Goal: Ask a question

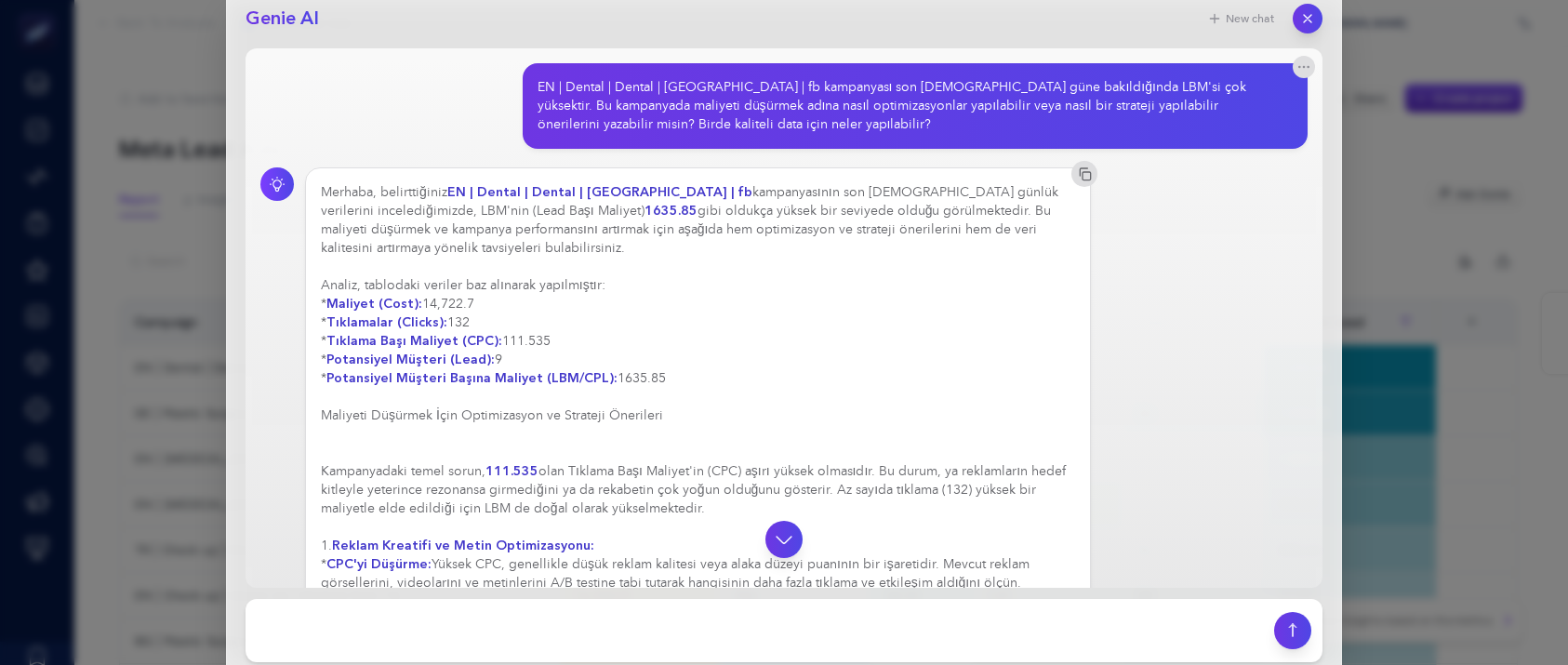
click at [1315, 19] on button "button" at bounding box center [1307, 19] width 29 height 30
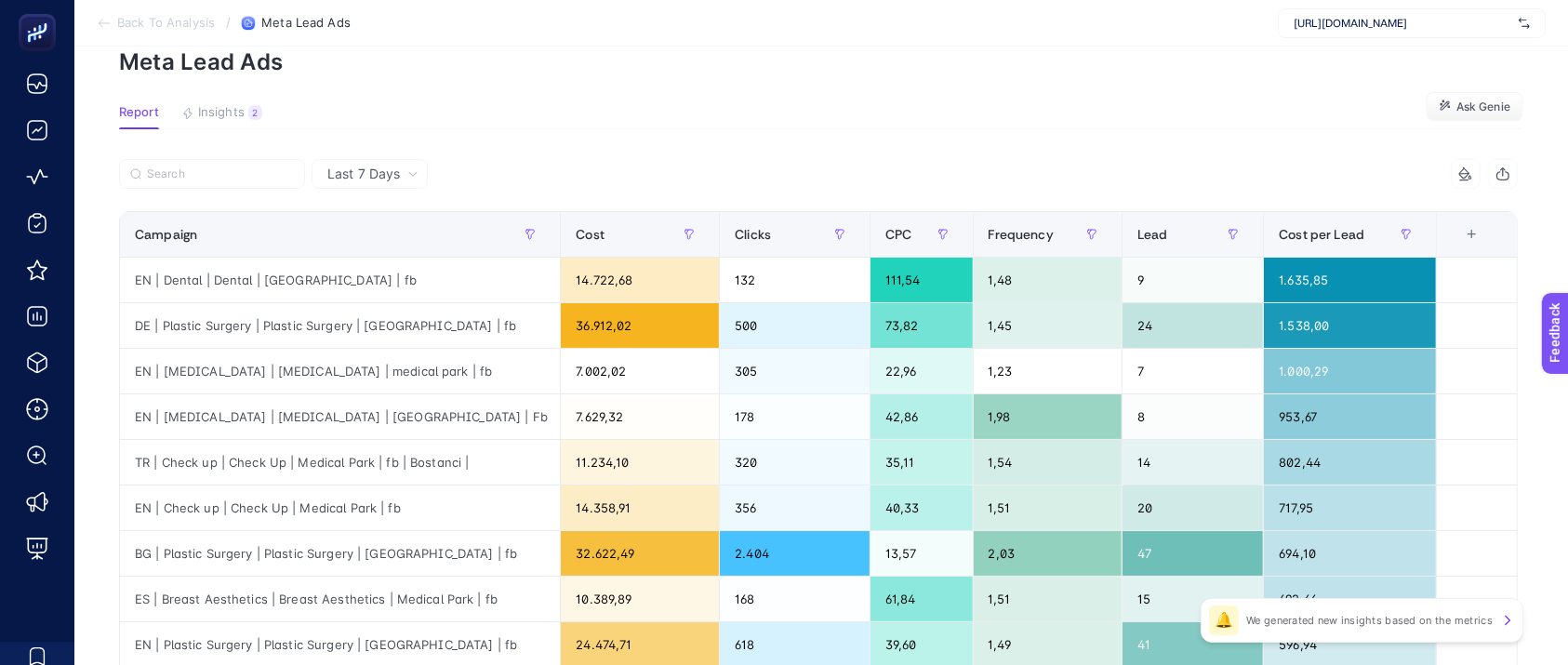
scroll to position [124, 0]
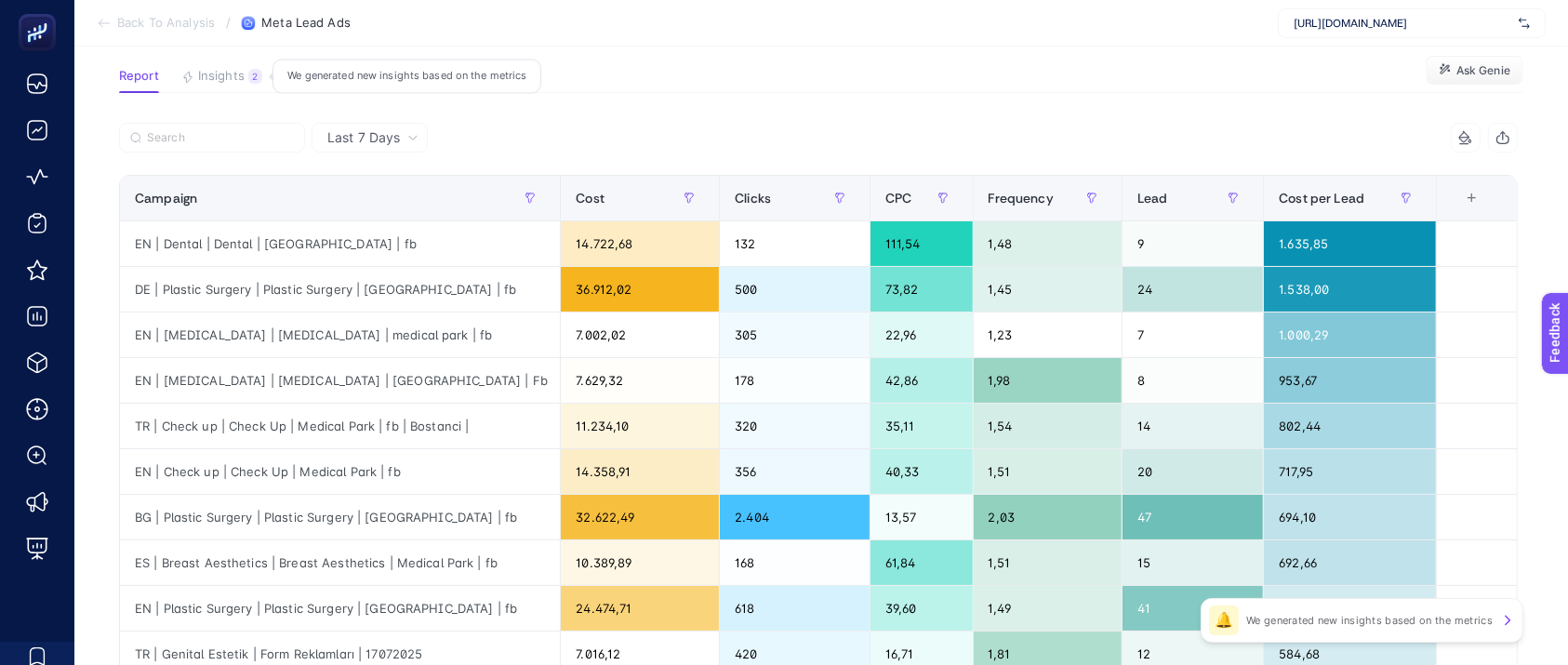
click at [242, 73] on span "Insights" at bounding box center [220, 76] width 46 height 15
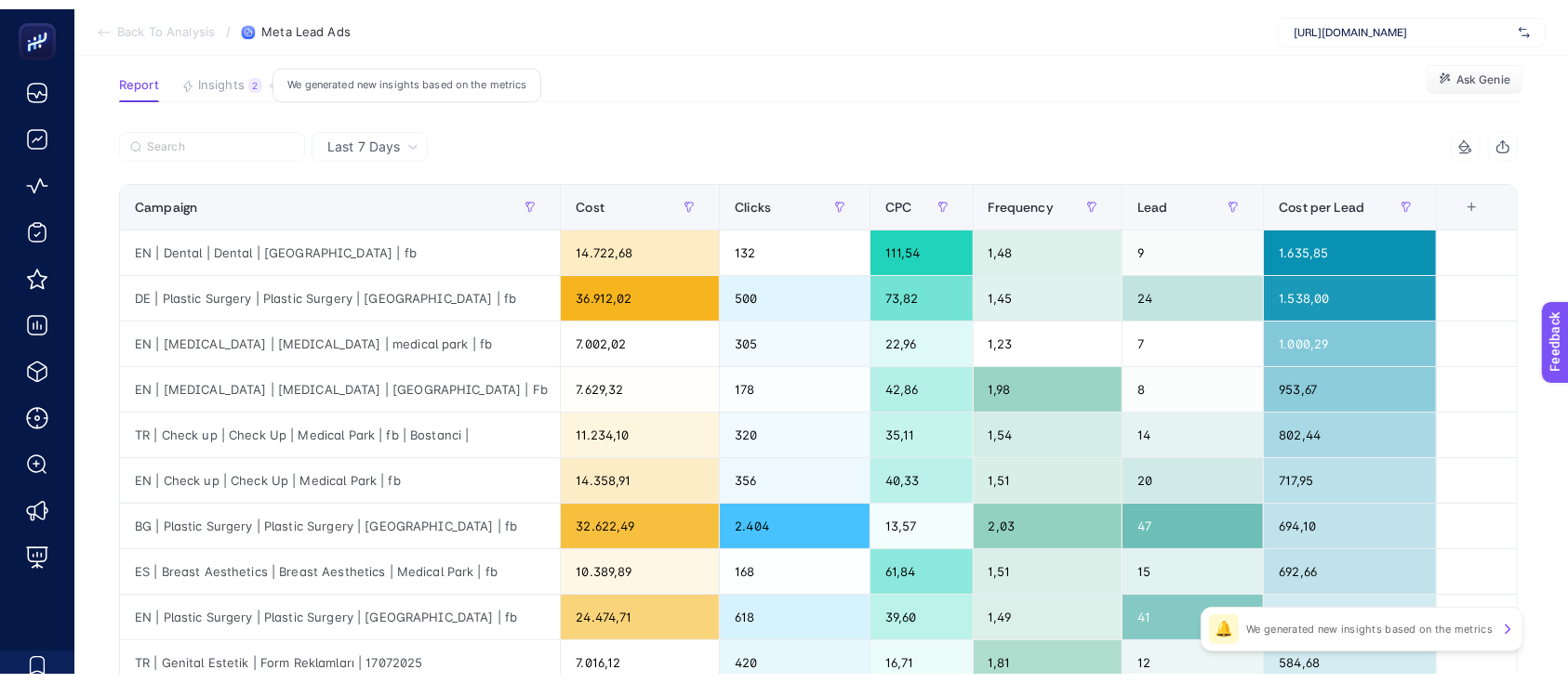
scroll to position [0, 0]
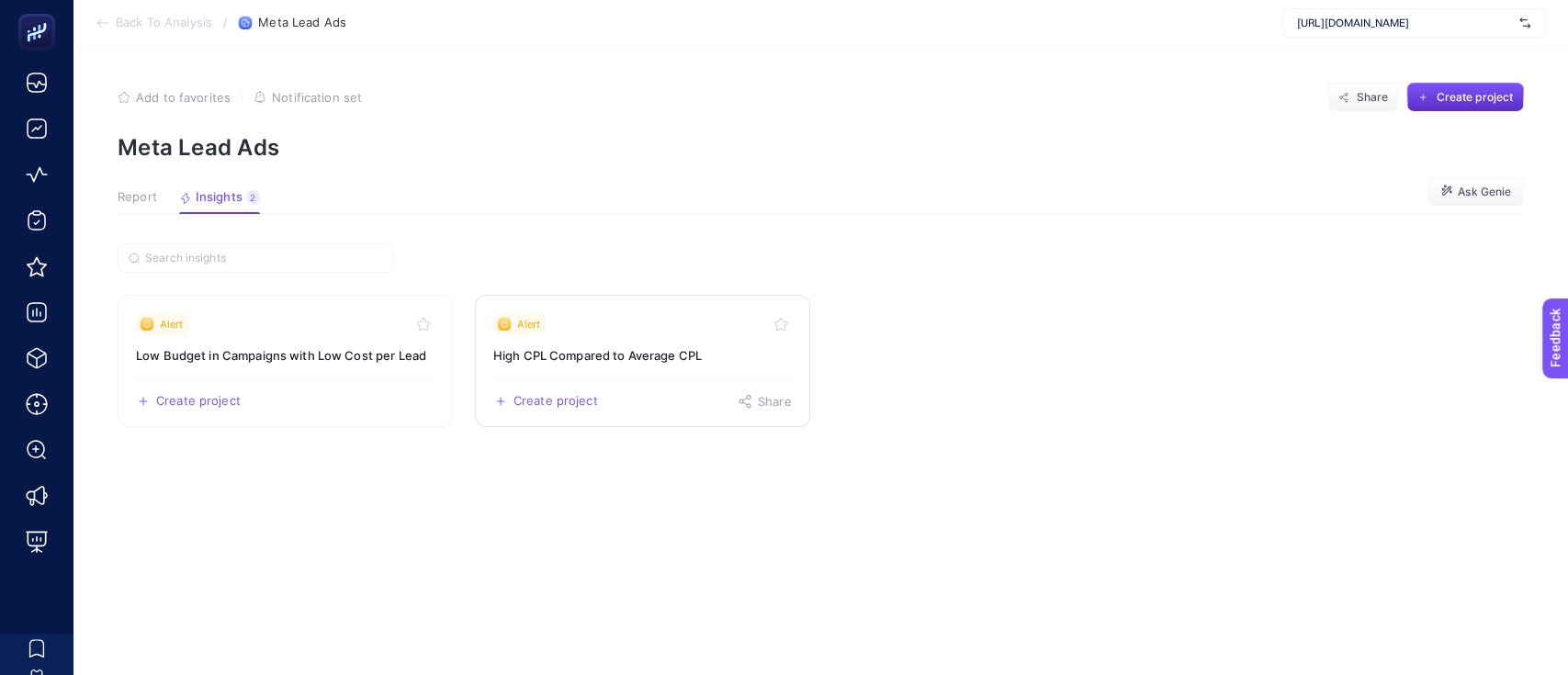
click at [607, 355] on h3 "High CPL Compared to Average CPL" at bounding box center [642, 355] width 298 height 18
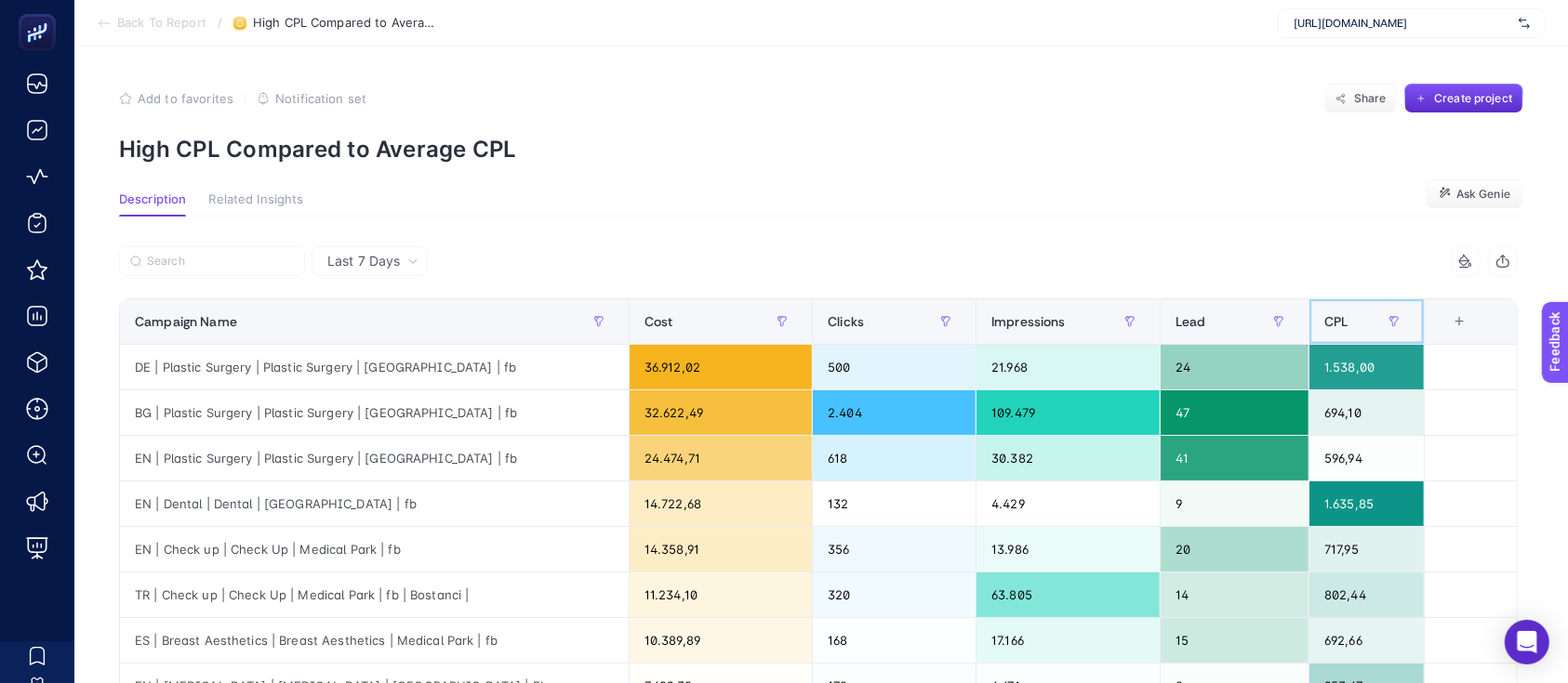
click at [1347, 320] on span "CPL" at bounding box center [1336, 321] width 24 height 15
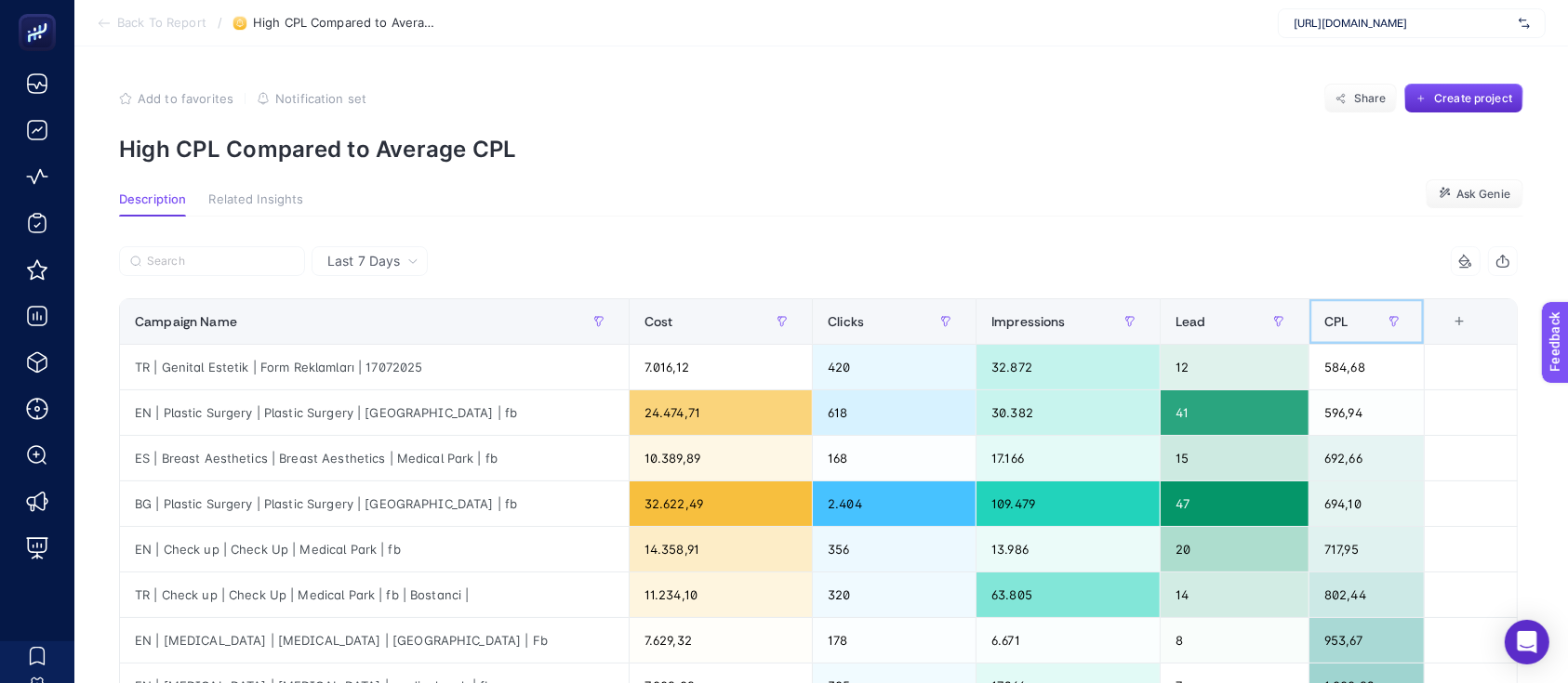
click at [1347, 320] on span "CPL" at bounding box center [1336, 321] width 24 height 15
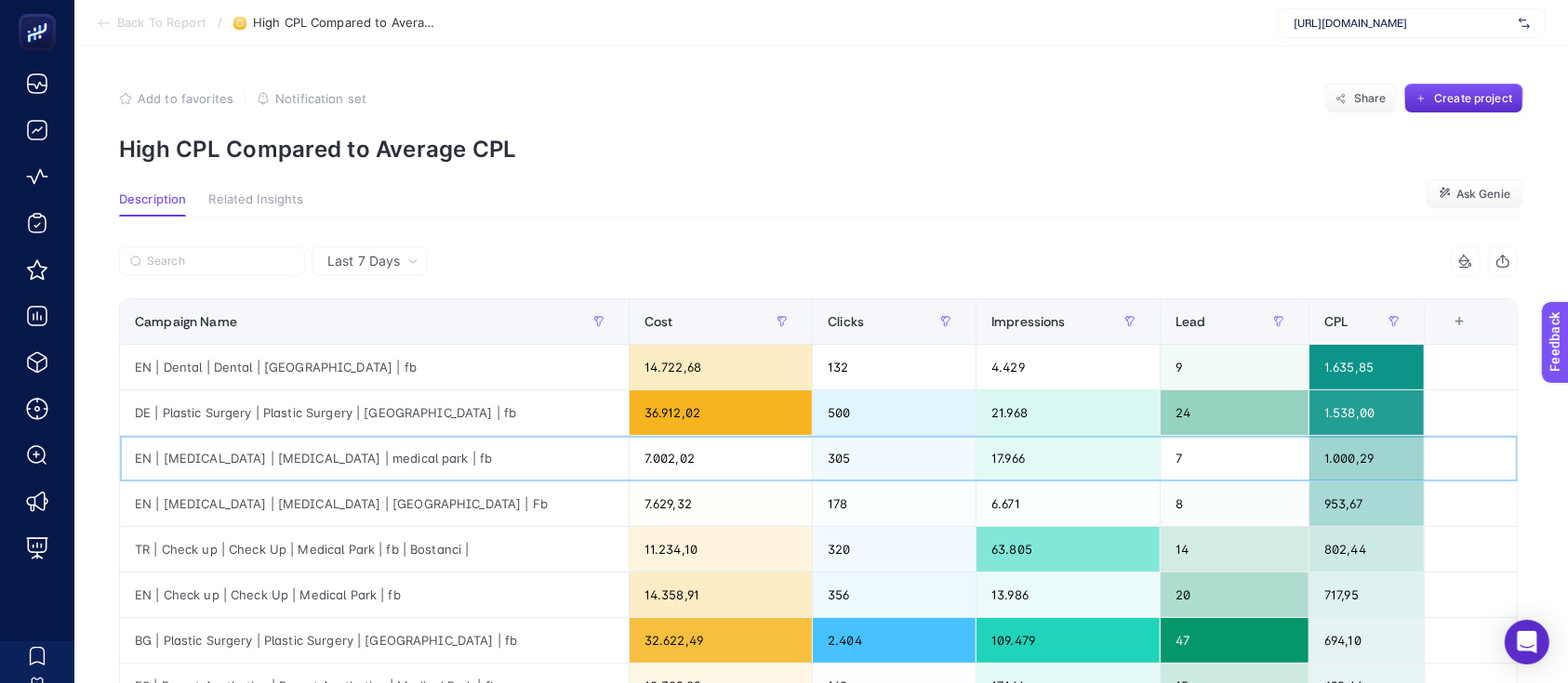
click at [305, 450] on div "EN | [MEDICAL_DATA] | [MEDICAL_DATA] | medical park | fb" at bounding box center [374, 458] width 508 height 44
click at [323, 496] on div "EN | [MEDICAL_DATA] | [MEDICAL_DATA] | [GEOGRAPHIC_DATA] | Fb" at bounding box center [374, 503] width 508 height 44
click at [320, 545] on div "TR | Check up | Check Up | Medical Park | fb | Bostanci |" at bounding box center [374, 548] width 508 height 44
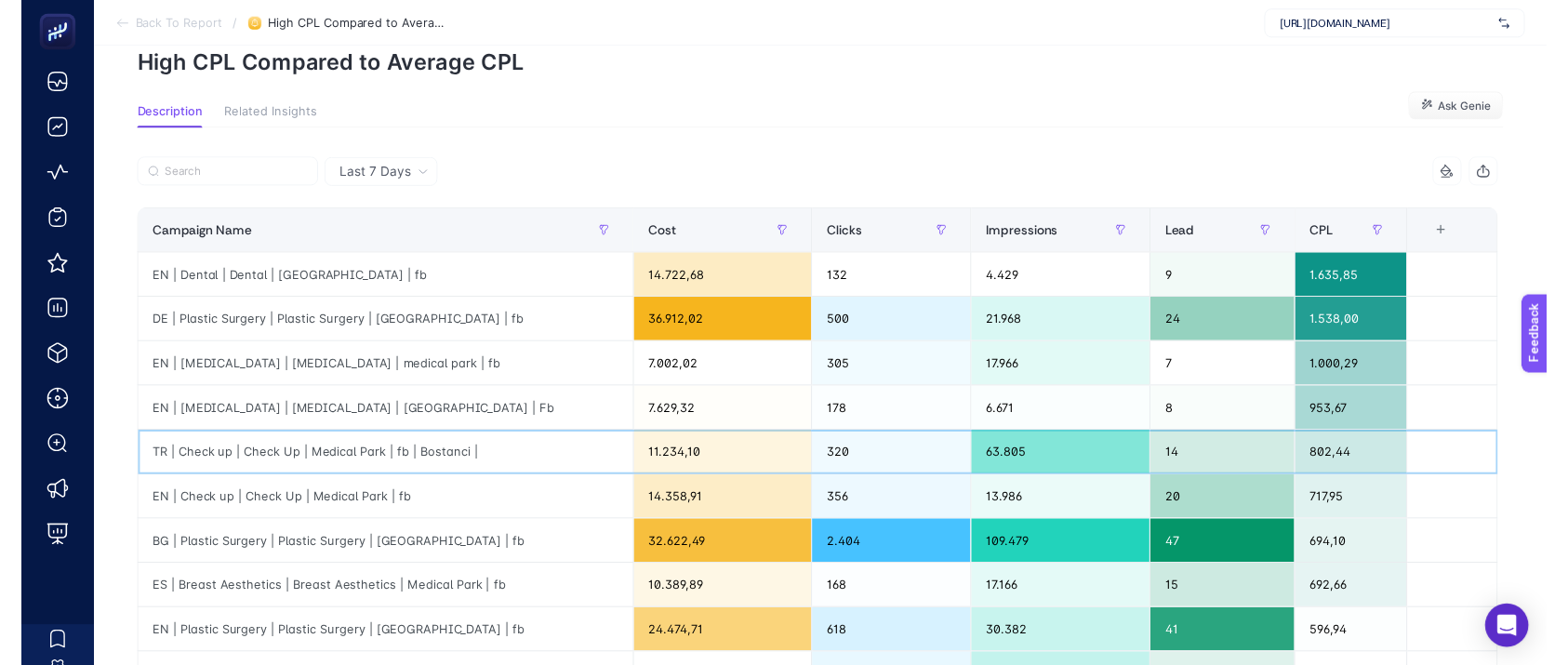
scroll to position [124, 0]
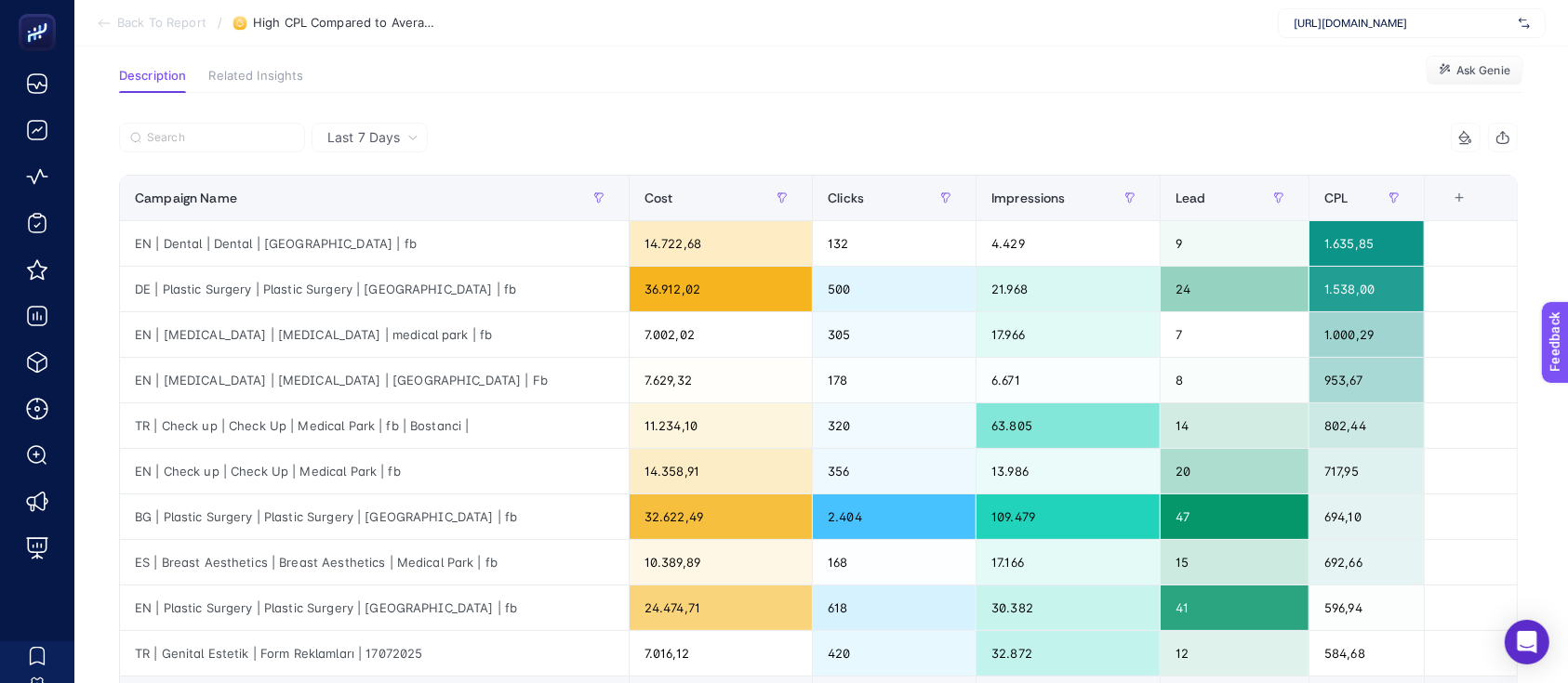
click at [119, 33] on section "Back To Report / High CPL Compared to Average CPL [URL][DOMAIN_NAME]" at bounding box center [821, 23] width 1493 height 46
click at [119, 19] on span "Back To Report" at bounding box center [161, 23] width 89 height 15
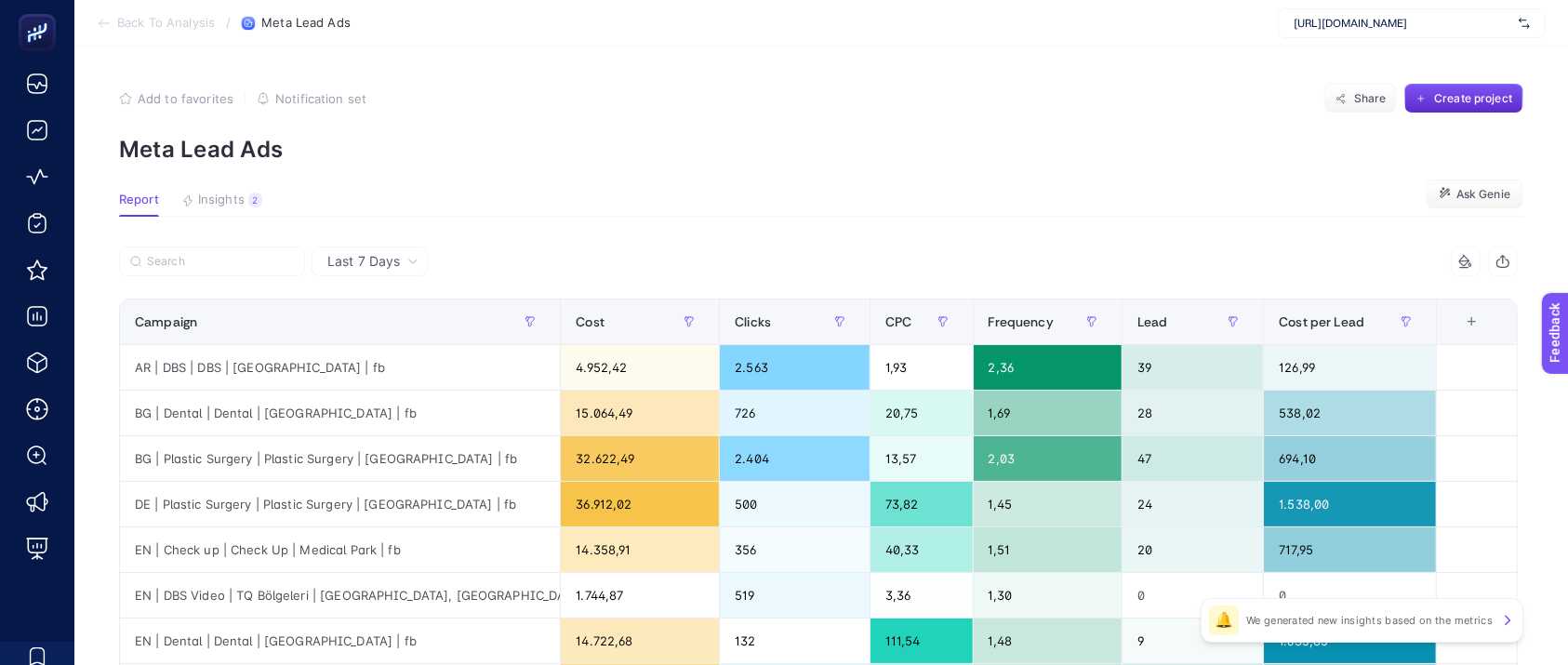
click at [104, 23] on icon at bounding box center [103, 23] width 15 height 15
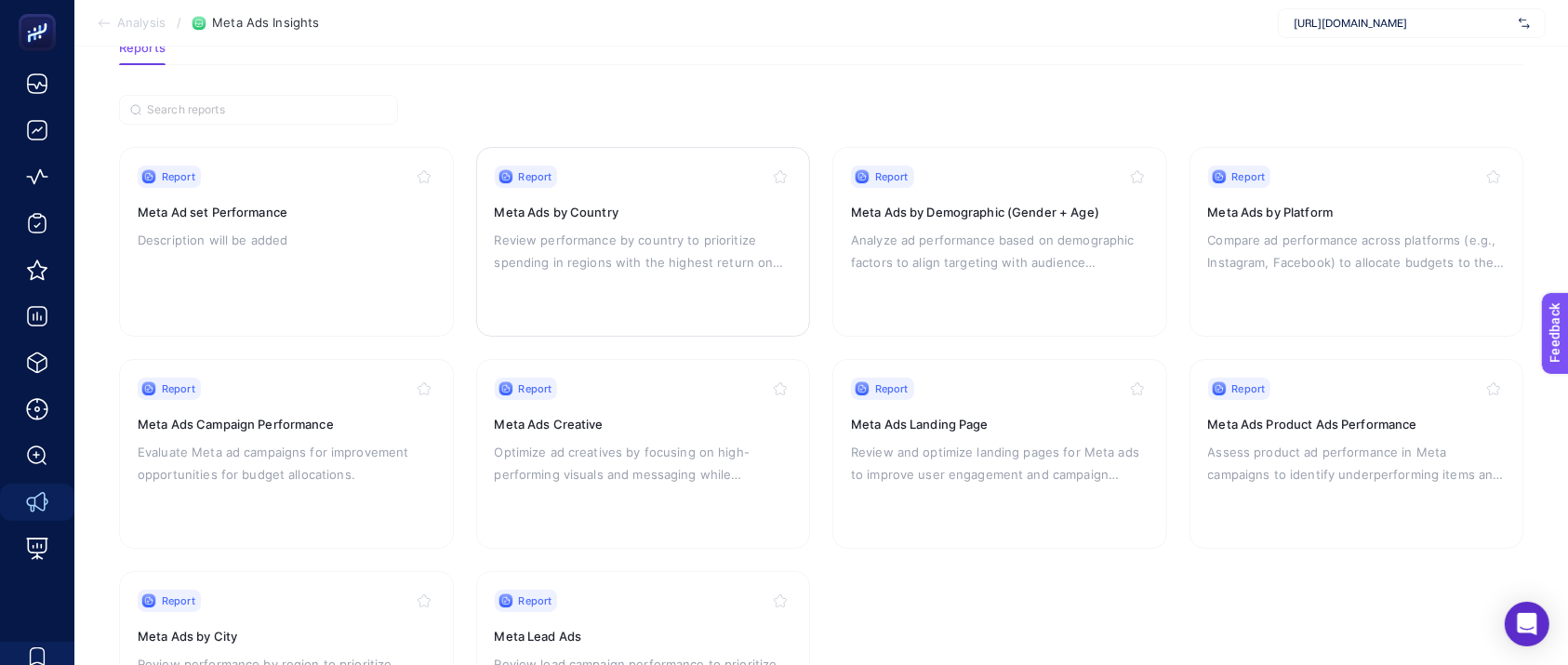
scroll to position [248, 0]
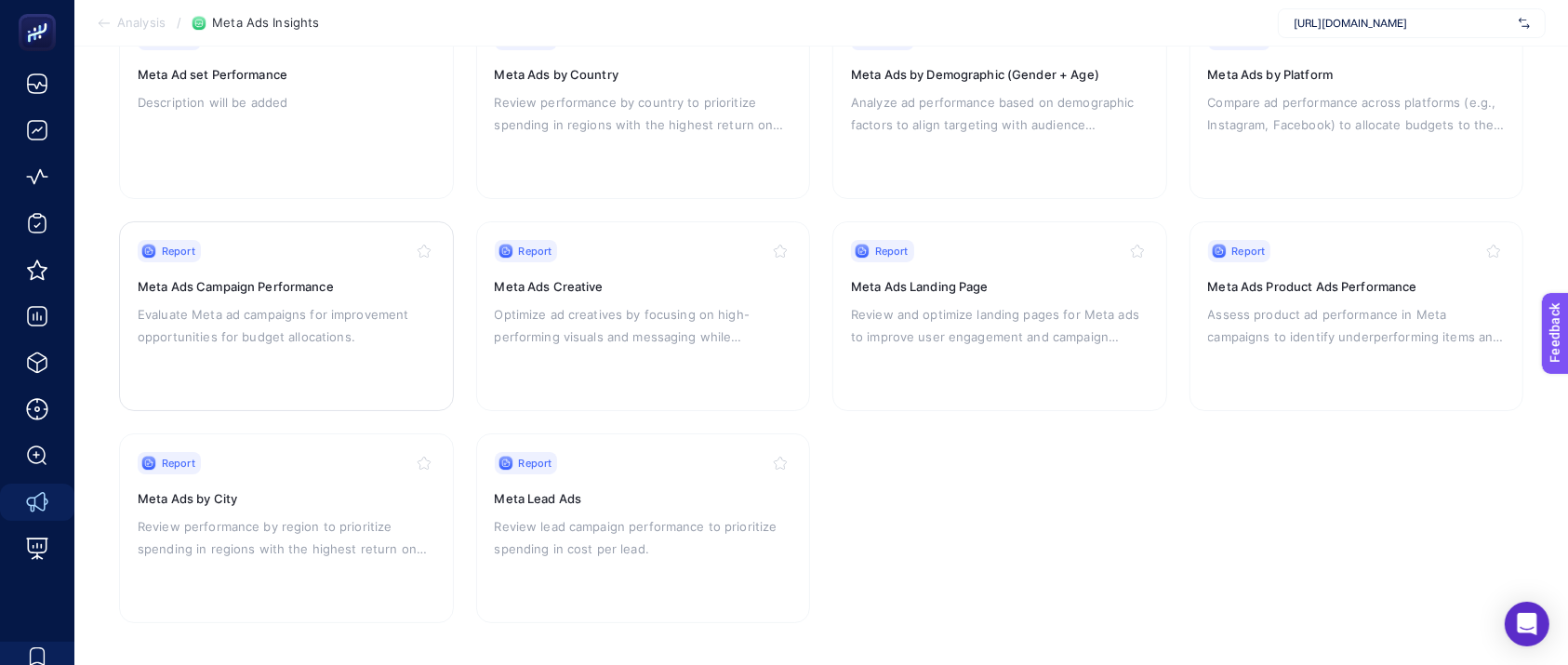
click at [377, 291] on h3 "Meta Ads Campaign Performance" at bounding box center [286, 286] width 298 height 19
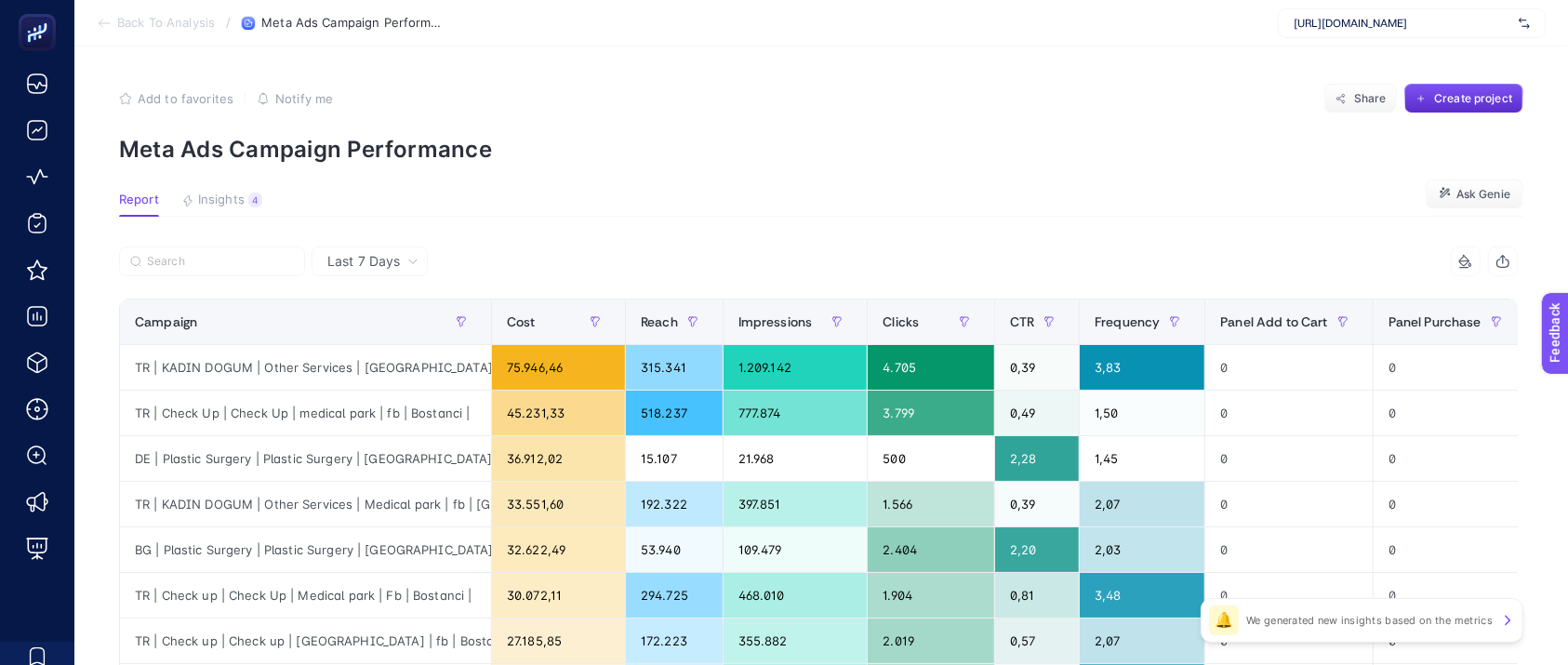
click at [111, 25] on li "Back To Analysis" at bounding box center [155, 23] width 118 height 15
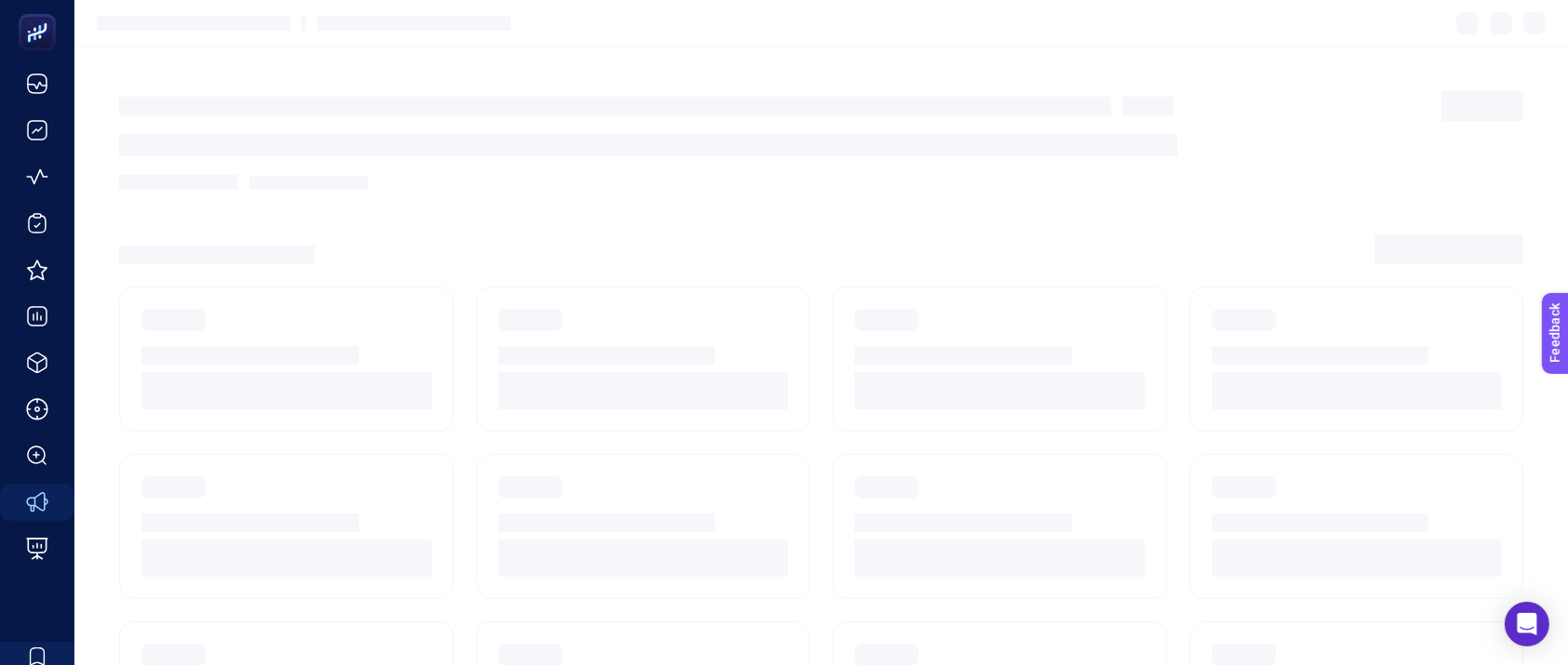
scroll to position [248, 0]
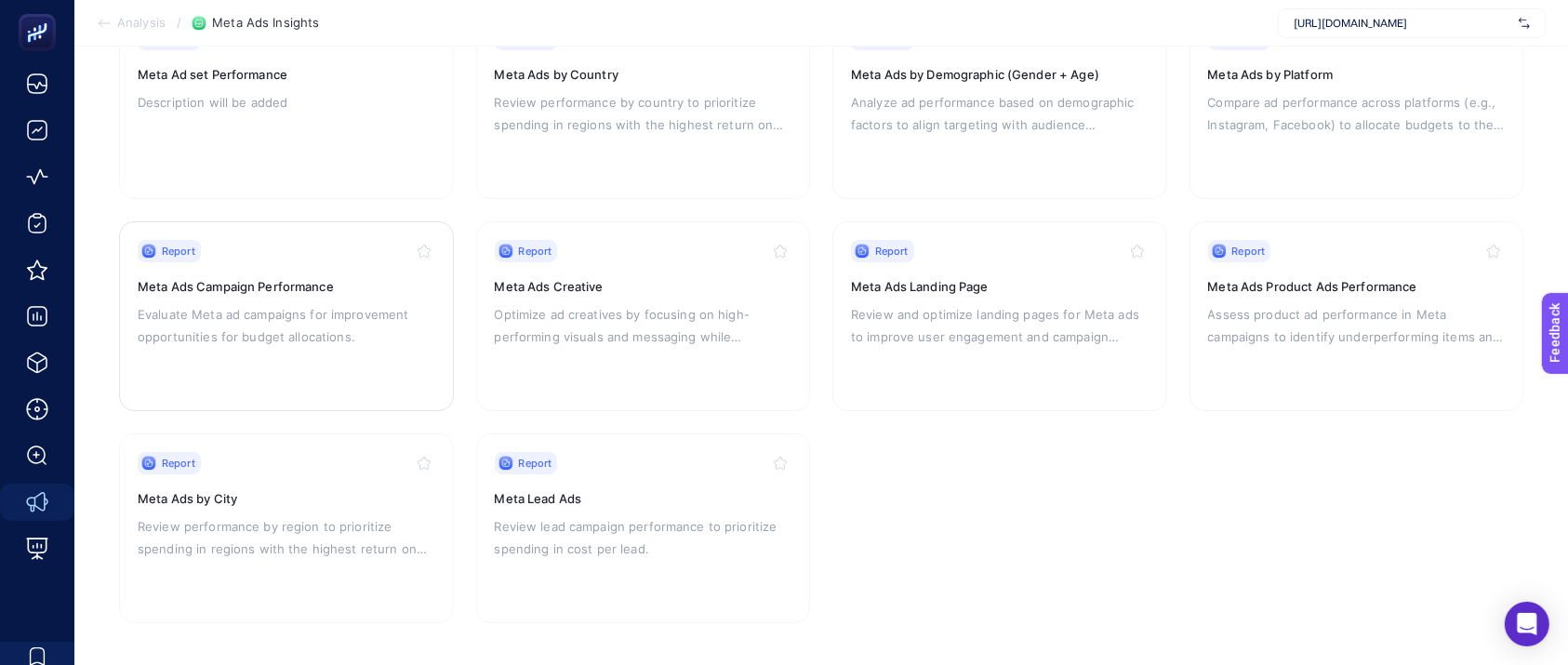
click at [298, 324] on p "Evaluate Meta ad campaigns for improvement opportunities for budget allocations." at bounding box center [286, 325] width 298 height 44
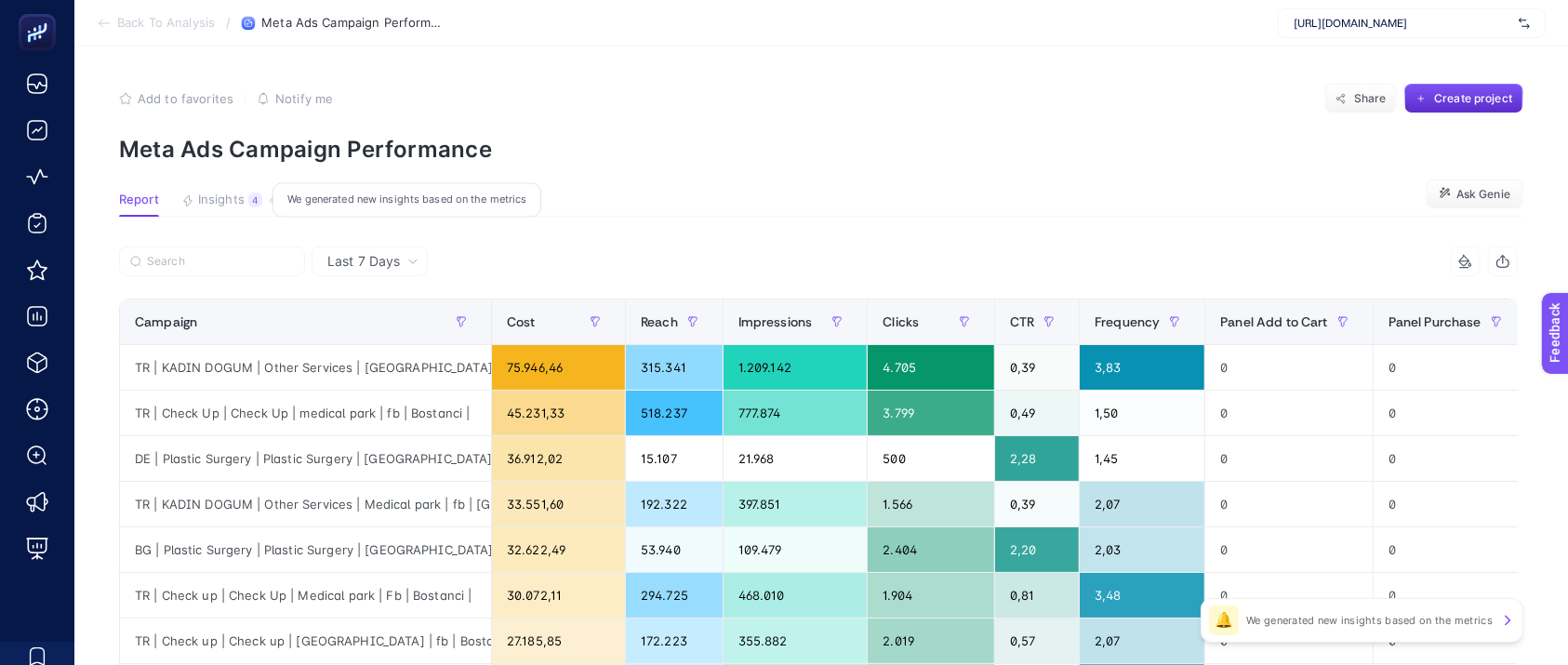
click at [251, 205] on div "4" at bounding box center [256, 200] width 14 height 15
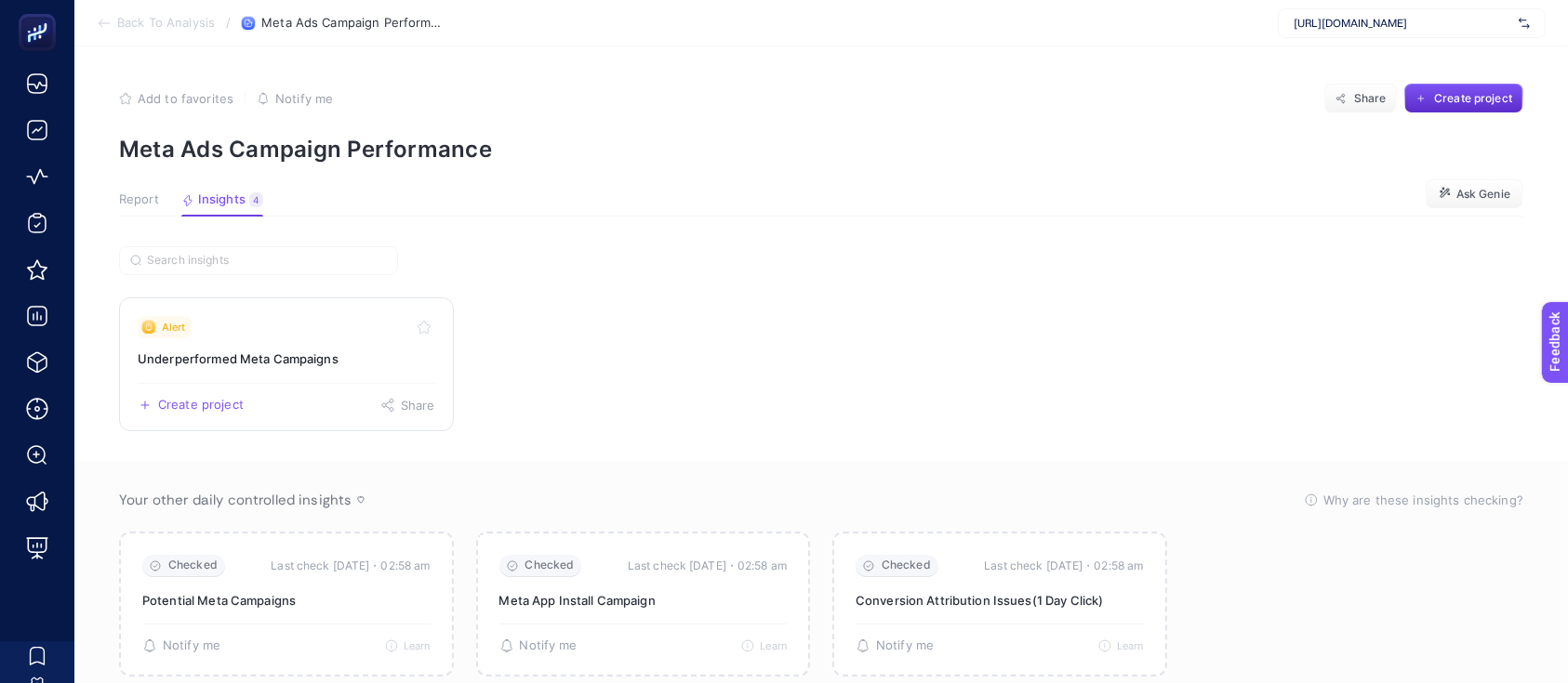
click at [325, 354] on h3 "Underperformed Meta Campaigns" at bounding box center [286, 359] width 298 height 19
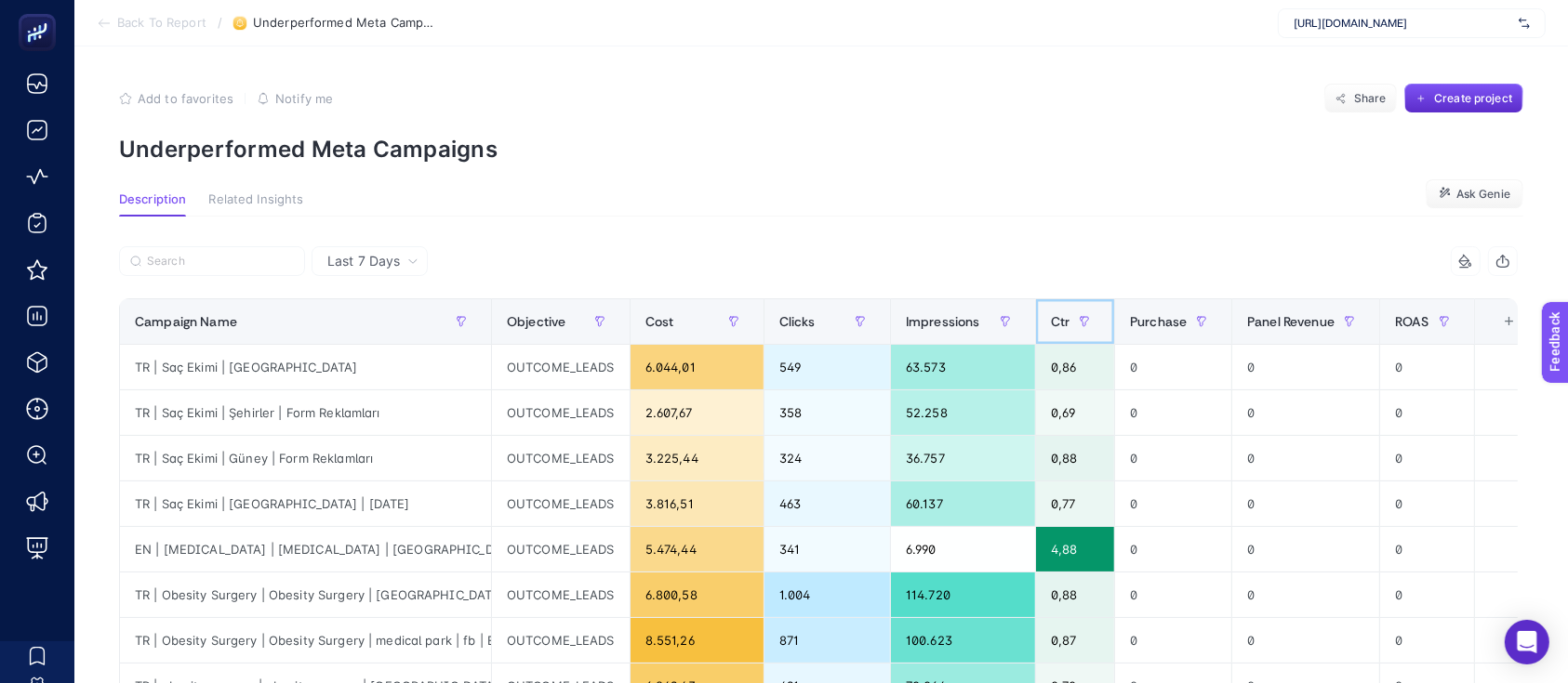
click at [1051, 315] on span "Ctr" at bounding box center [1060, 321] width 19 height 15
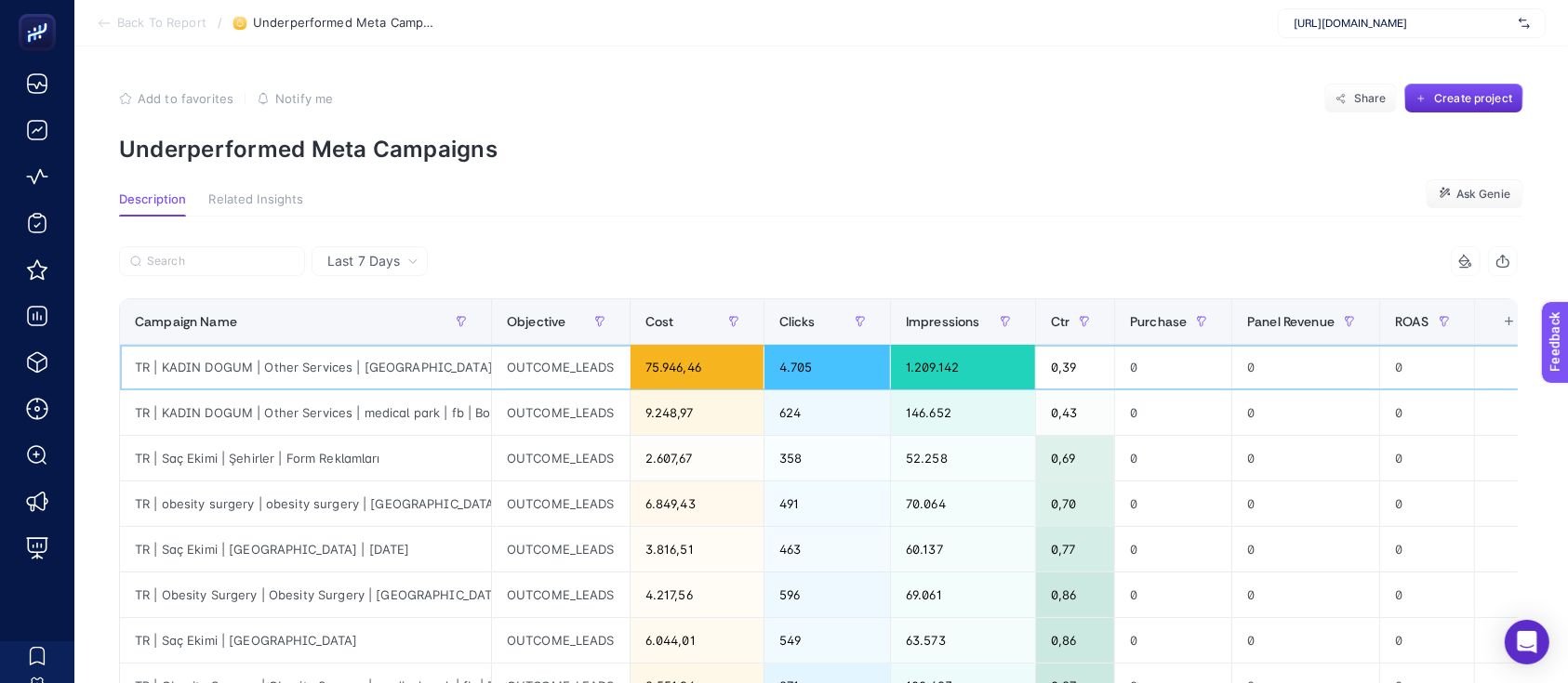
click at [1058, 371] on div "0,39" at bounding box center [1074, 367] width 78 height 44
click at [815, 324] on div "Clicks" at bounding box center [827, 321] width 95 height 29
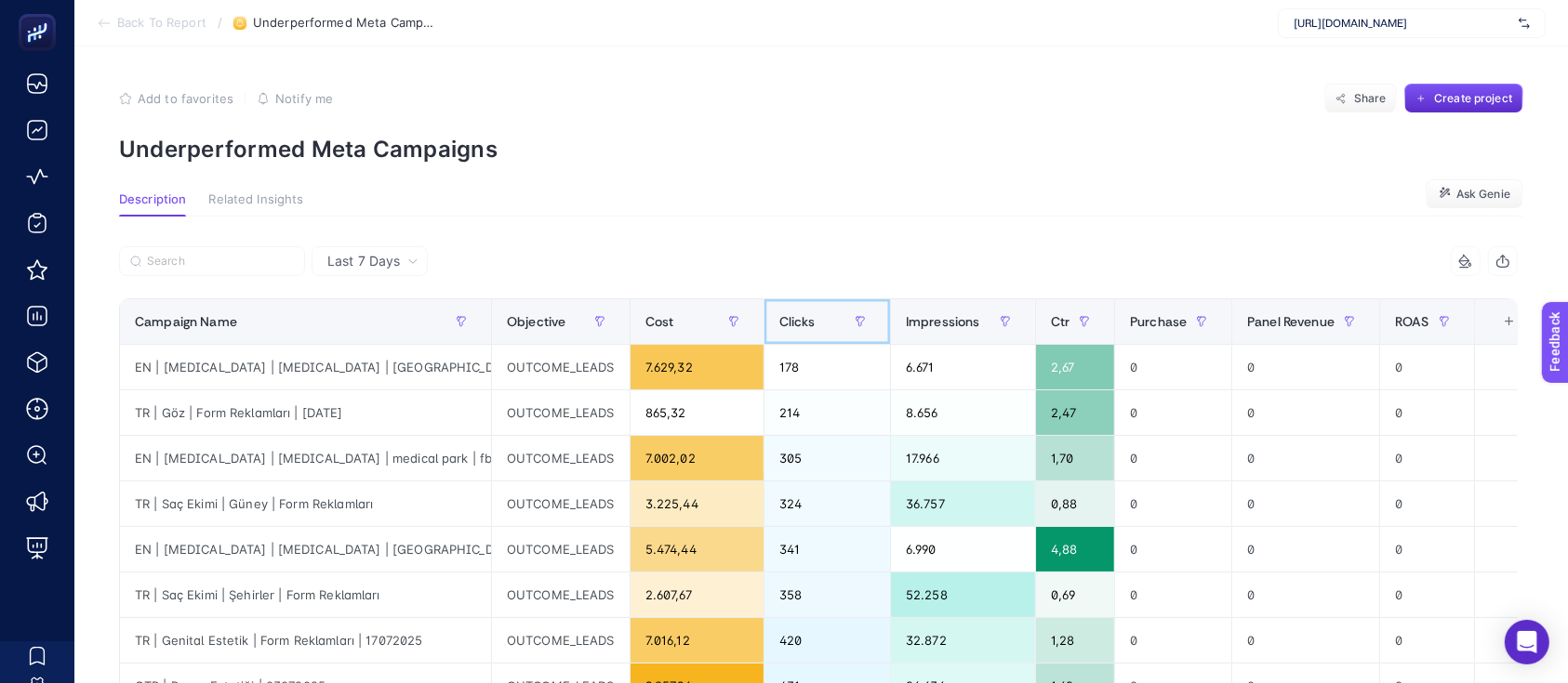
click at [815, 324] on div "Clicks" at bounding box center [827, 321] width 95 height 29
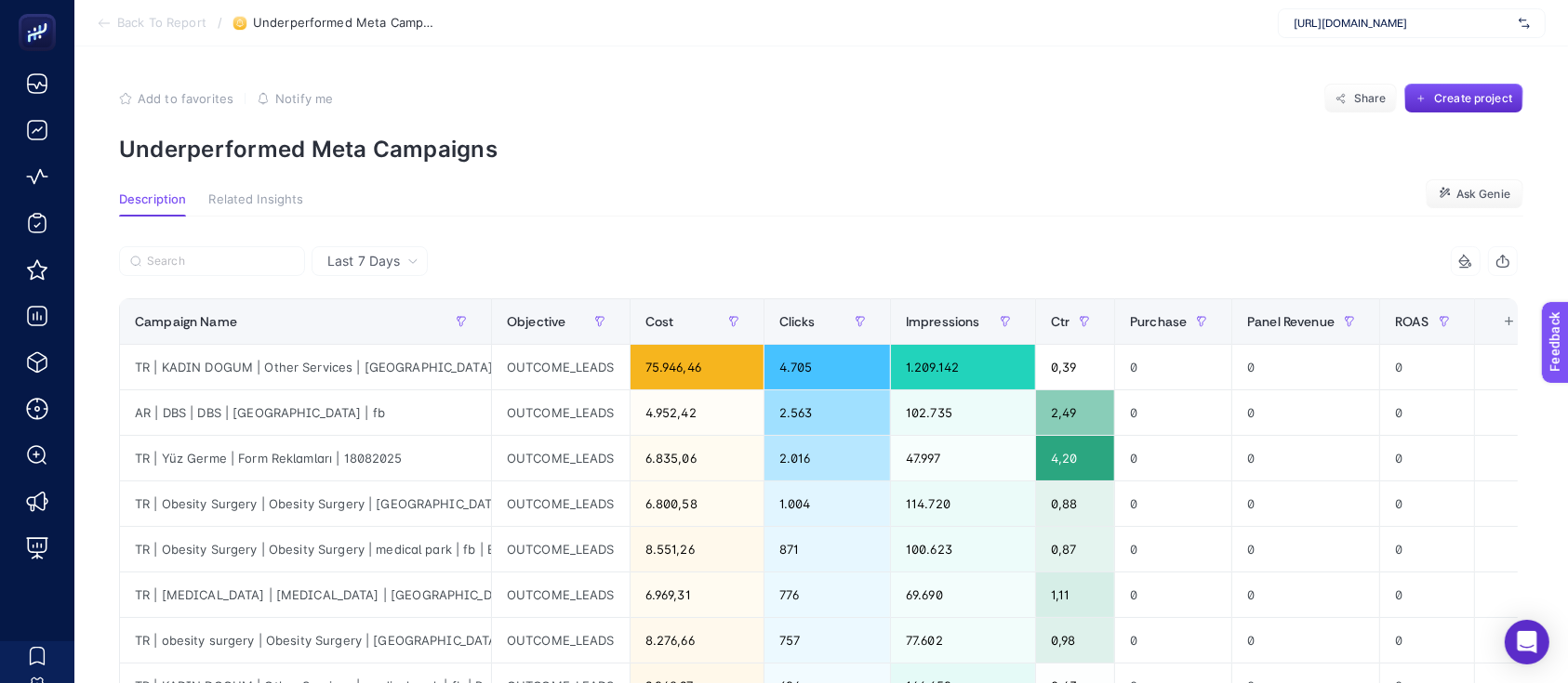
click at [111, 24] on li "Back To Report" at bounding box center [151, 23] width 110 height 15
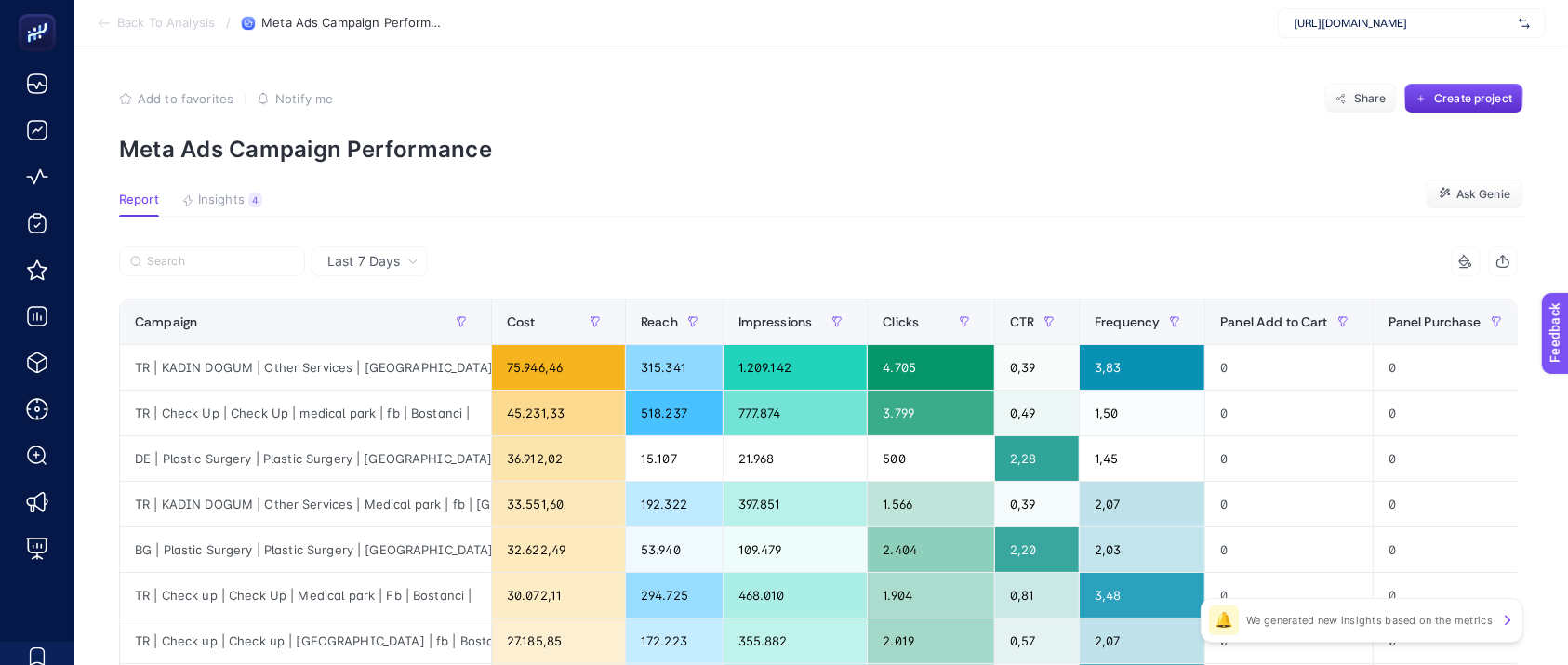
click at [97, 25] on icon at bounding box center [103, 23] width 15 height 15
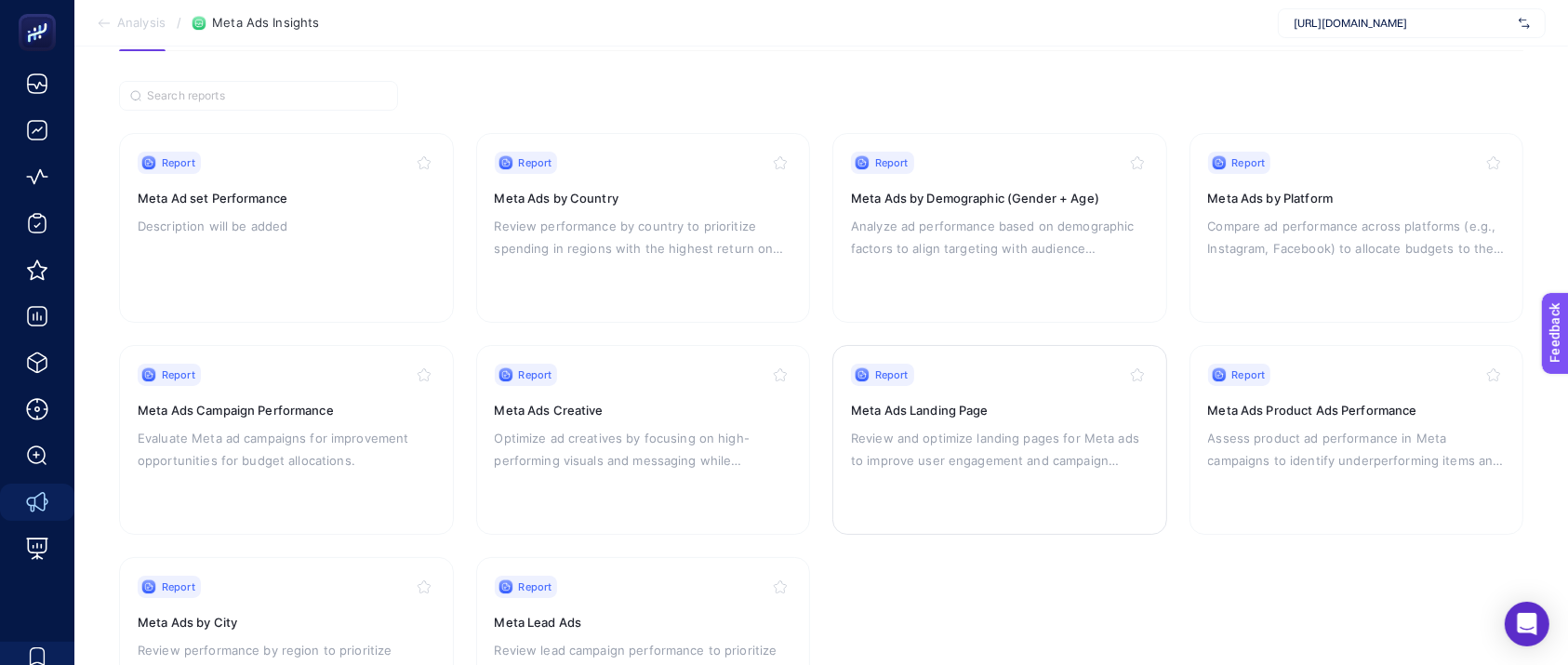
scroll to position [248, 0]
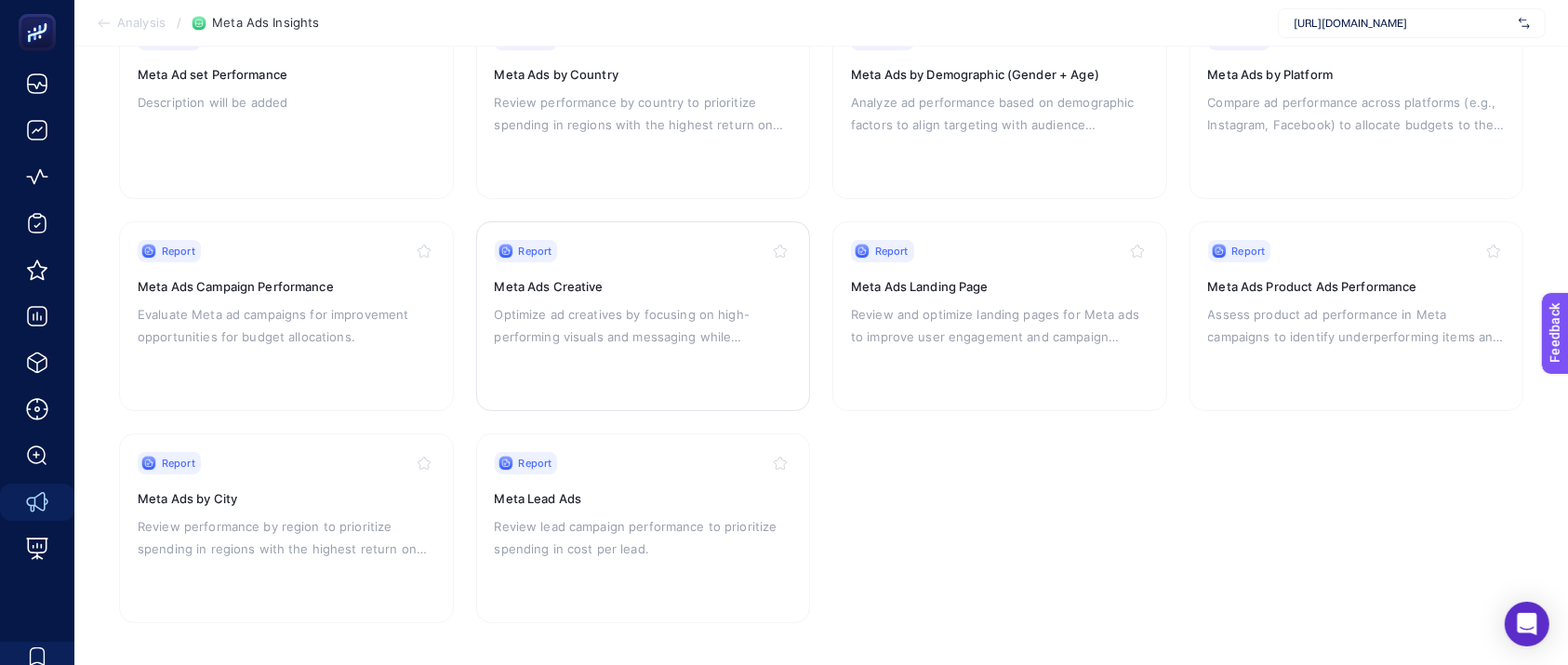
click at [622, 282] on h3 "Meta Ads Creative" at bounding box center [643, 286] width 298 height 19
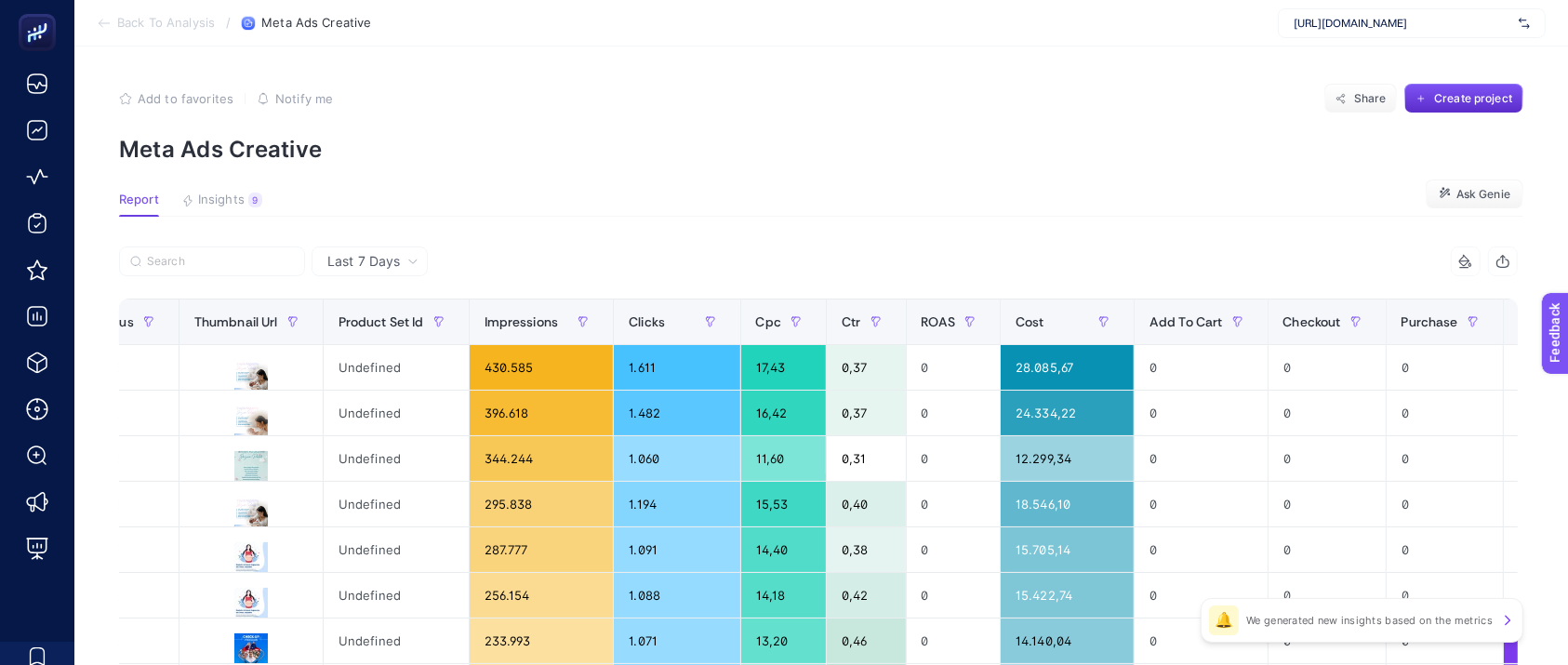
scroll to position [0, 1320]
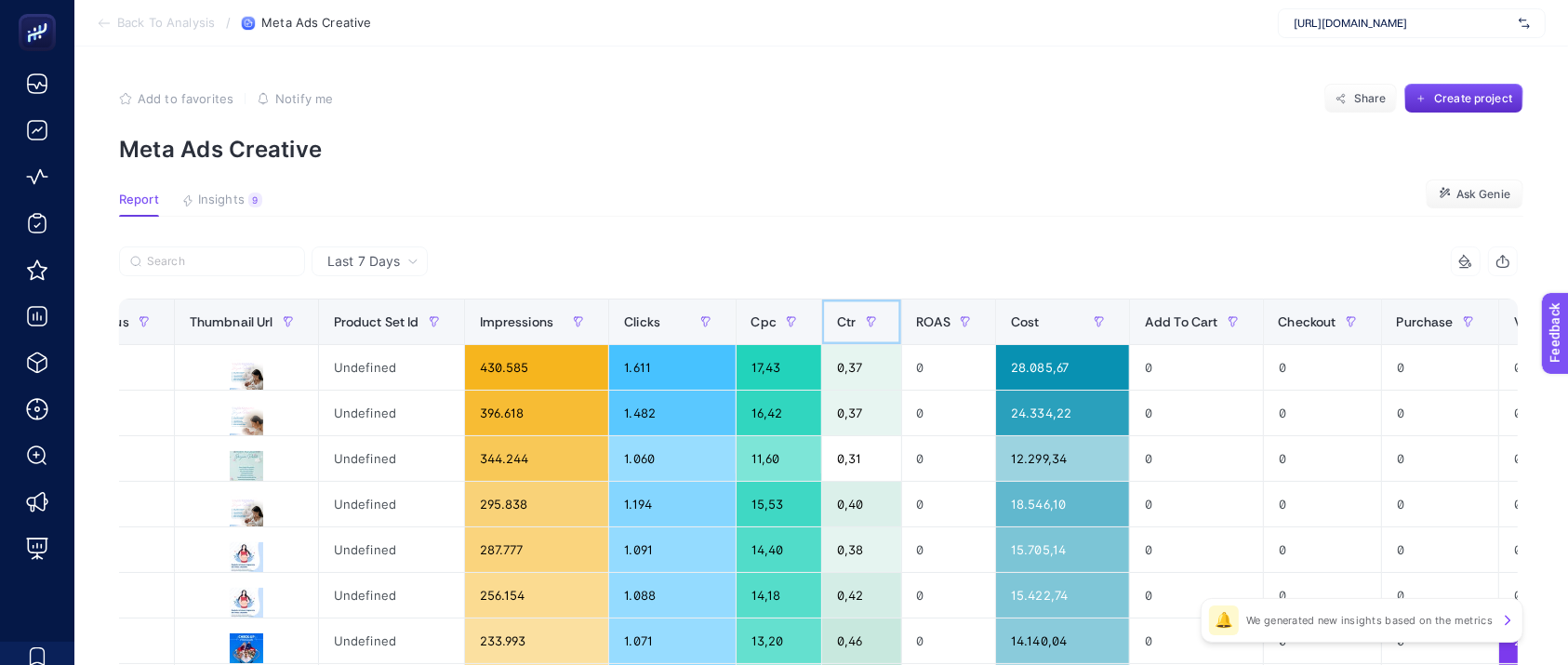
click at [837, 315] on span "Ctr" at bounding box center [845, 322] width 19 height 15
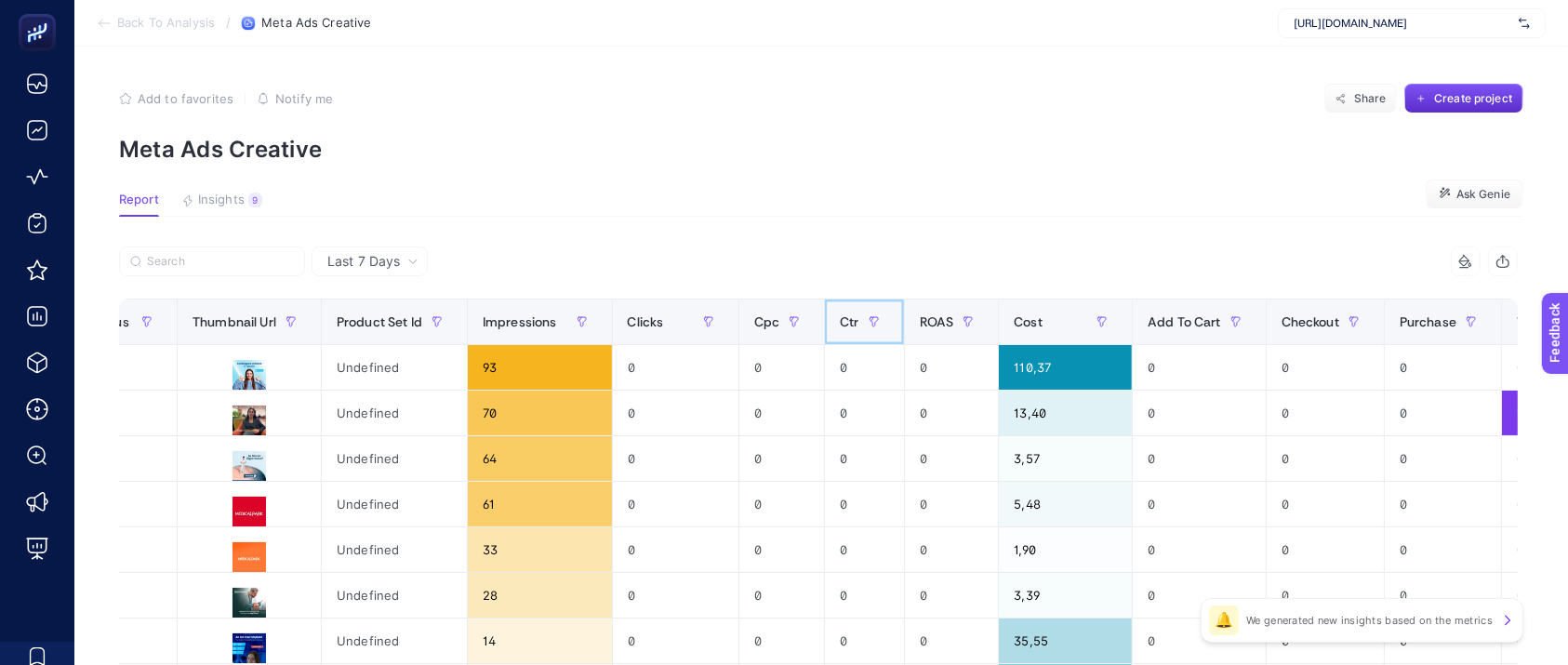
click at [840, 315] on span "Ctr" at bounding box center [848, 322] width 19 height 15
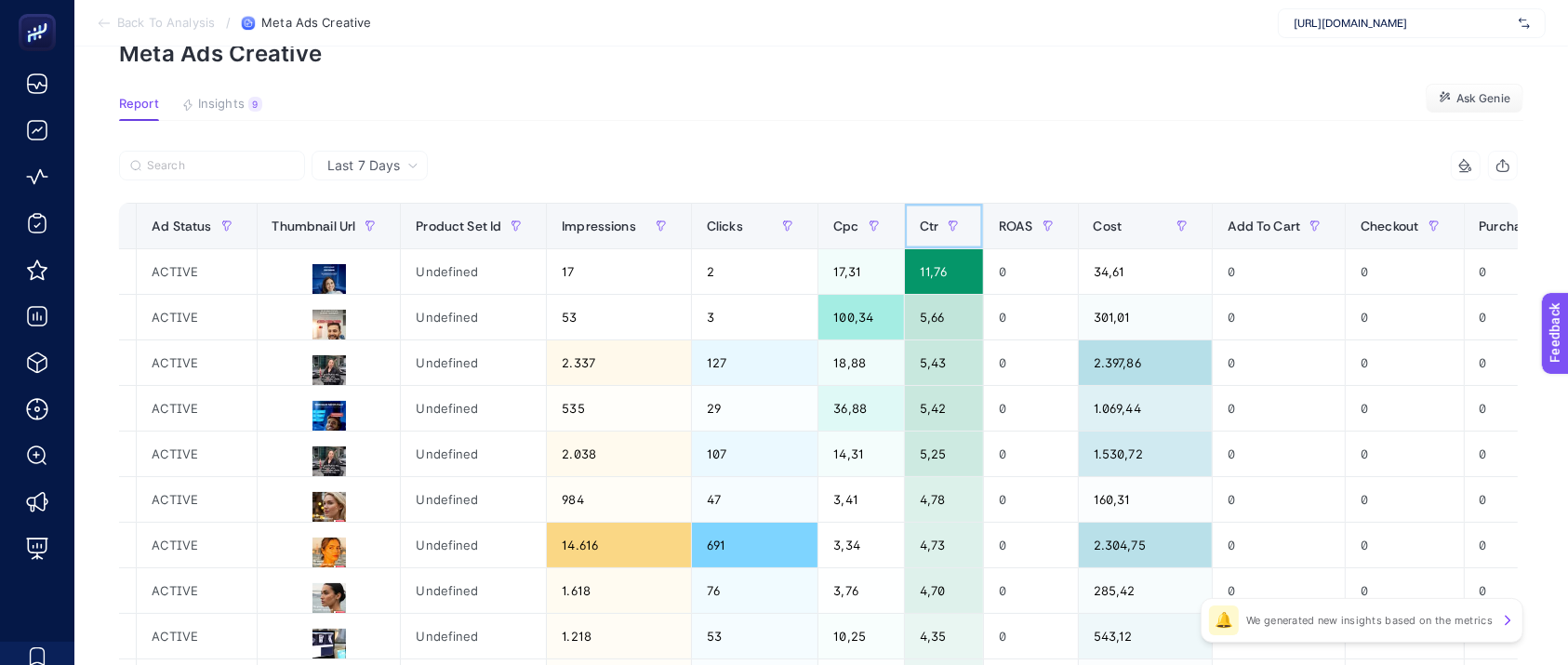
scroll to position [98, 0]
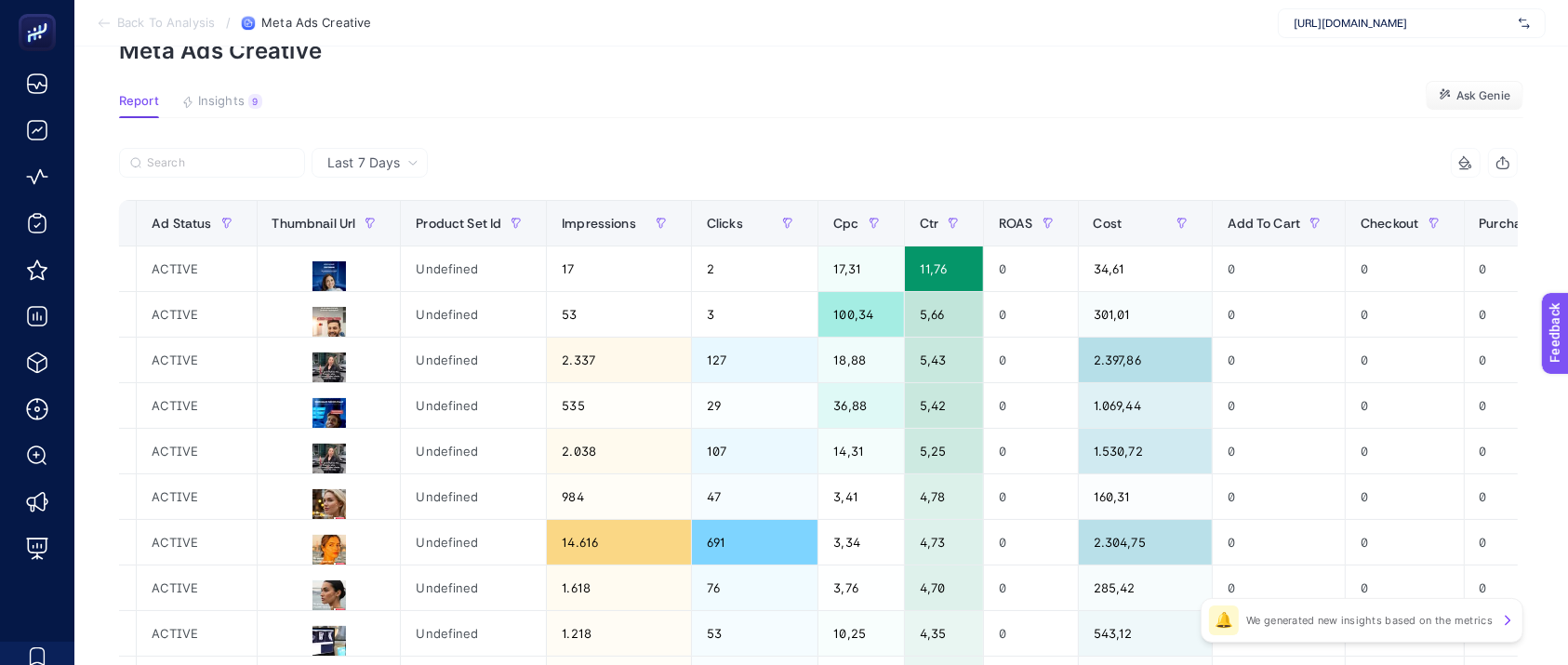
click at [246, 91] on article "Add to favorites false Notify me Share Create project Meta Ads Creative Report …" at bounding box center [821, 675] width 1493 height 1454
click at [241, 95] on span "Insights" at bounding box center [220, 101] width 46 height 15
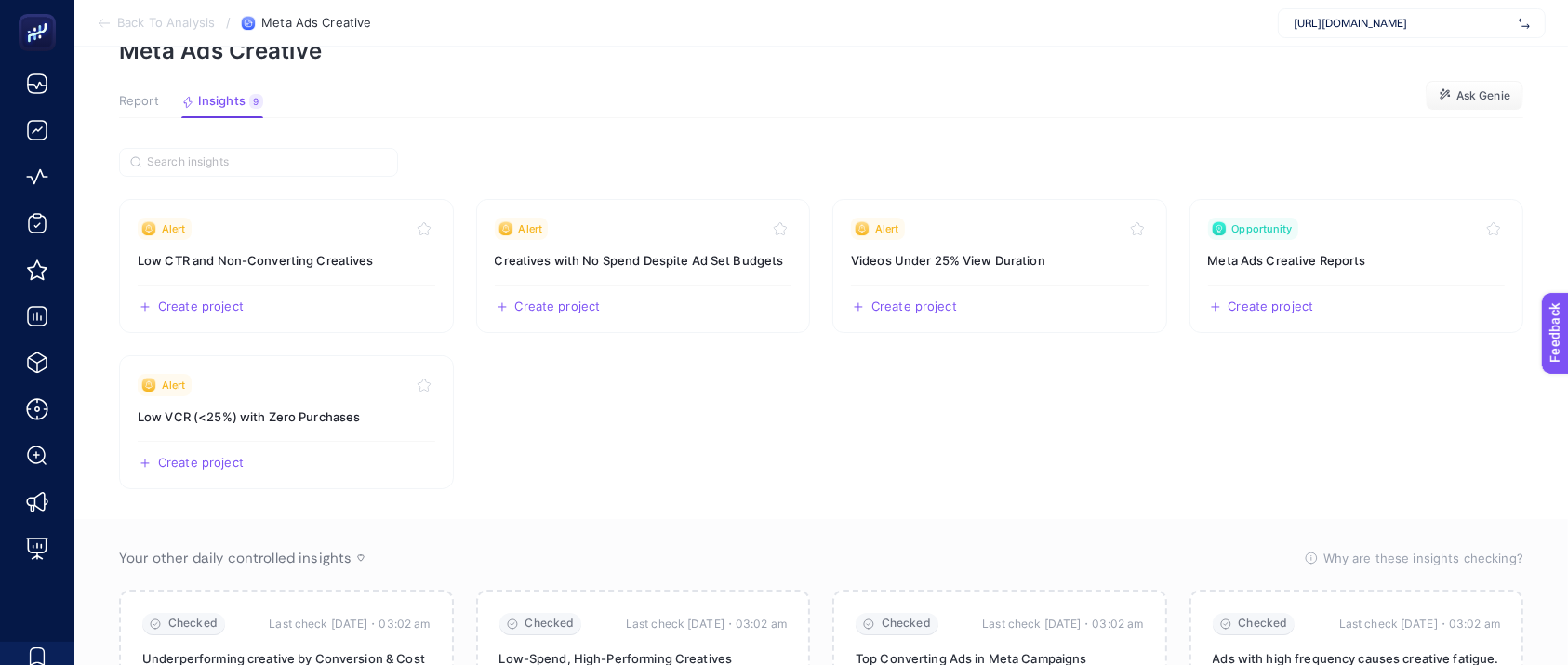
click at [163, 100] on div "Report Insights 9 We generated new insights based on the metrics" at bounding box center [191, 106] width 145 height 25
click at [144, 94] on span "Report" at bounding box center [139, 101] width 40 height 15
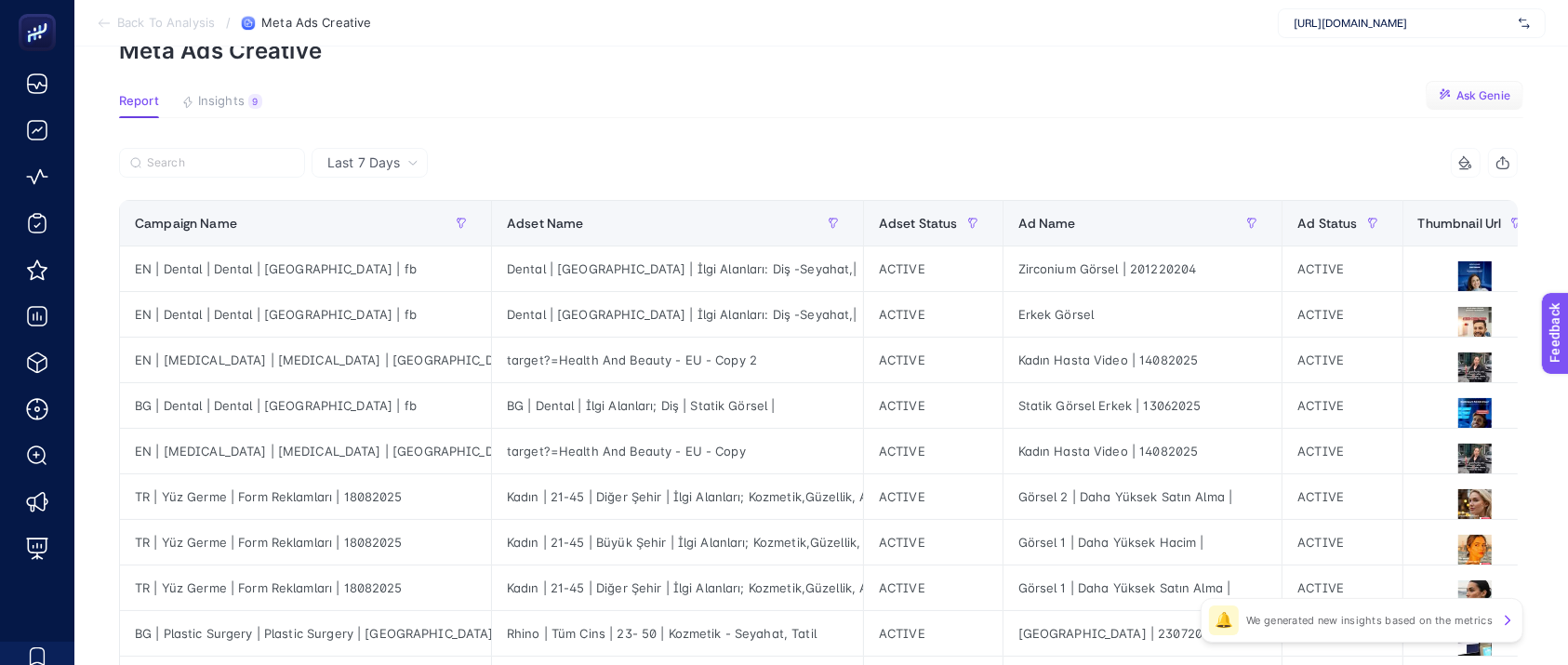
click at [1495, 87] on button "Ask Genie" at bounding box center [1474, 95] width 97 height 30
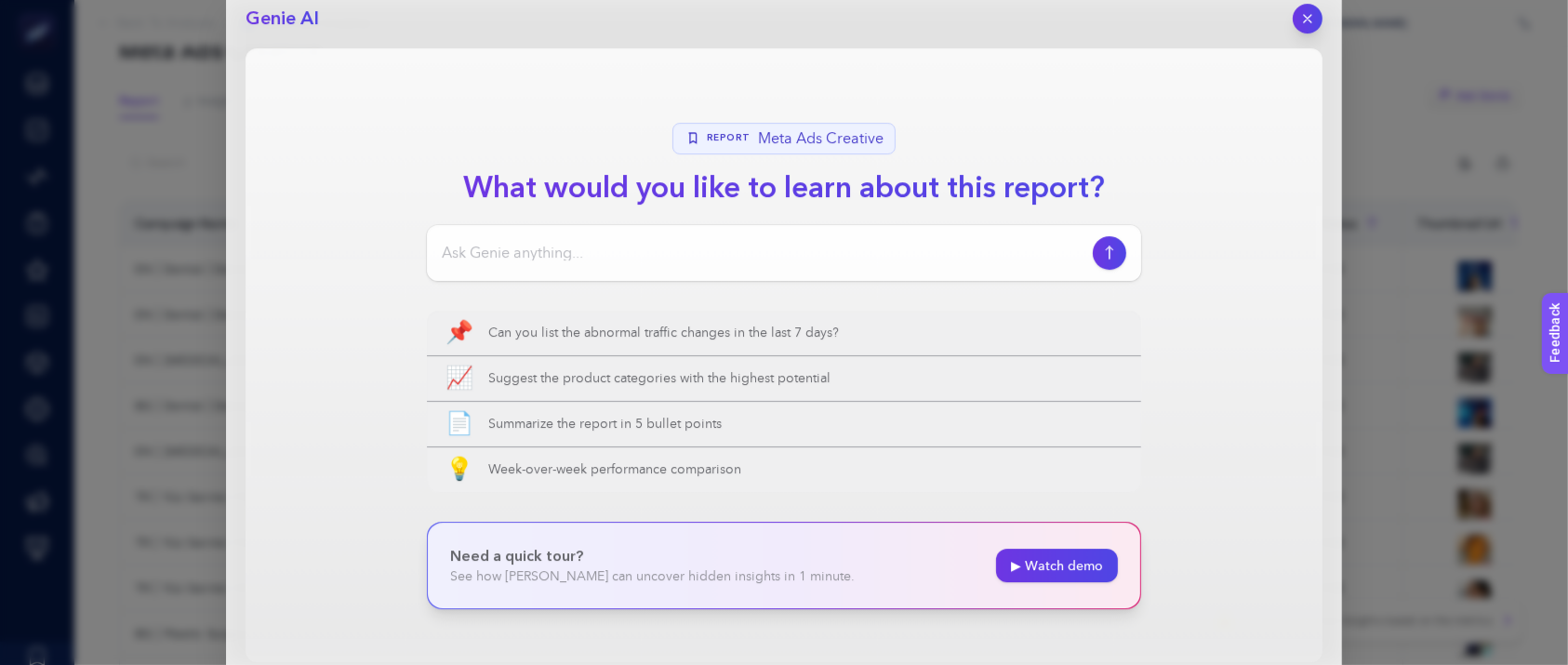
click at [646, 242] on input at bounding box center [763, 253] width 643 height 23
type input "bu raporu inceleyerek bana analizlerini çıkartabilir misin? Neler yapılabilir, …"
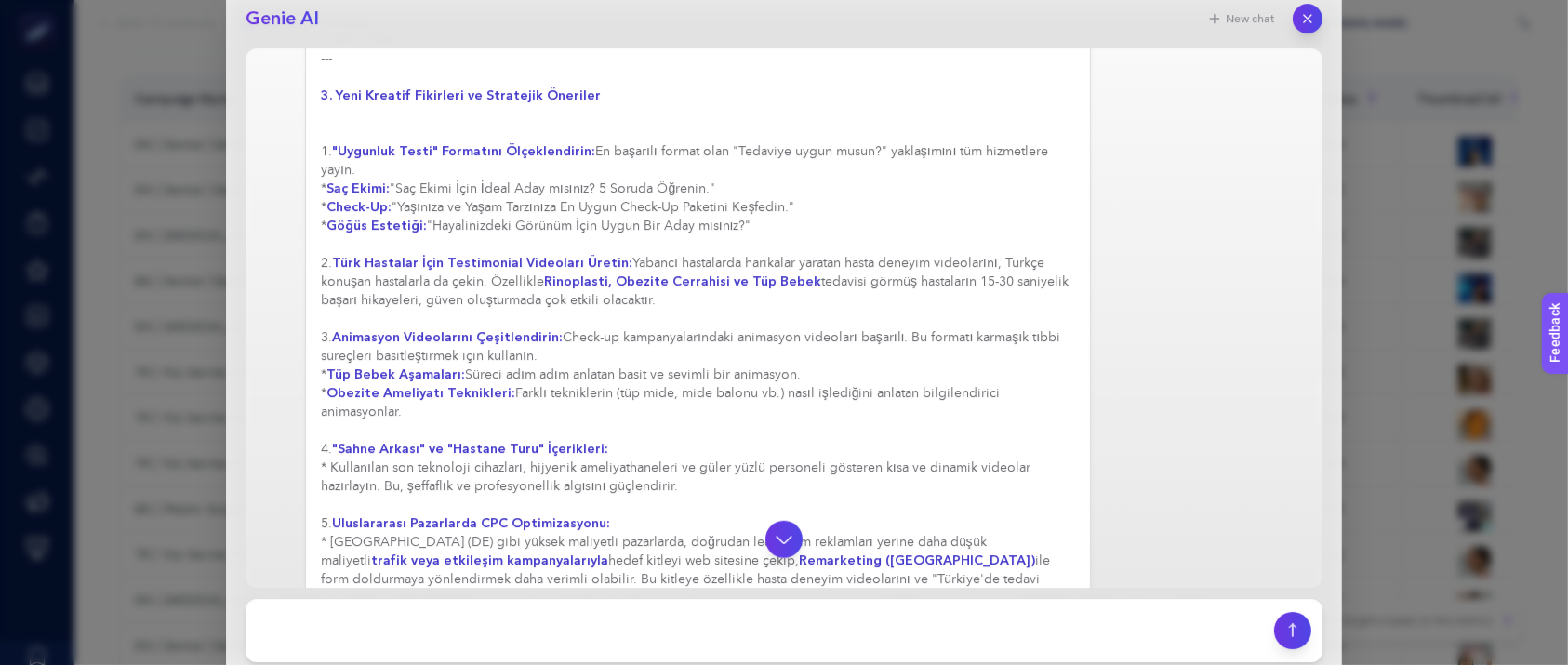
scroll to position [1523, 0]
